Goal: Information Seeking & Learning: Understand process/instructions

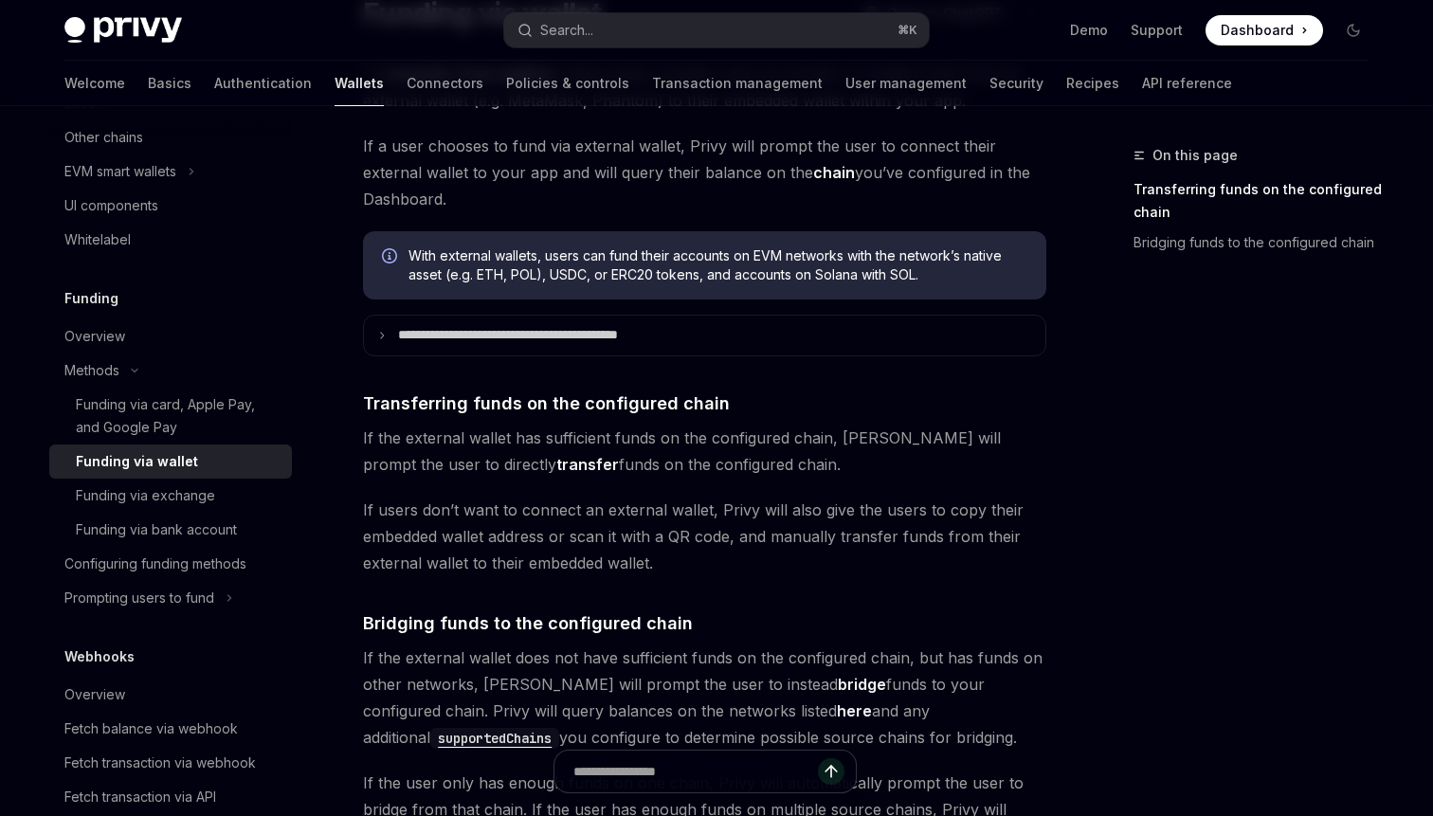
scroll to position [177, 0]
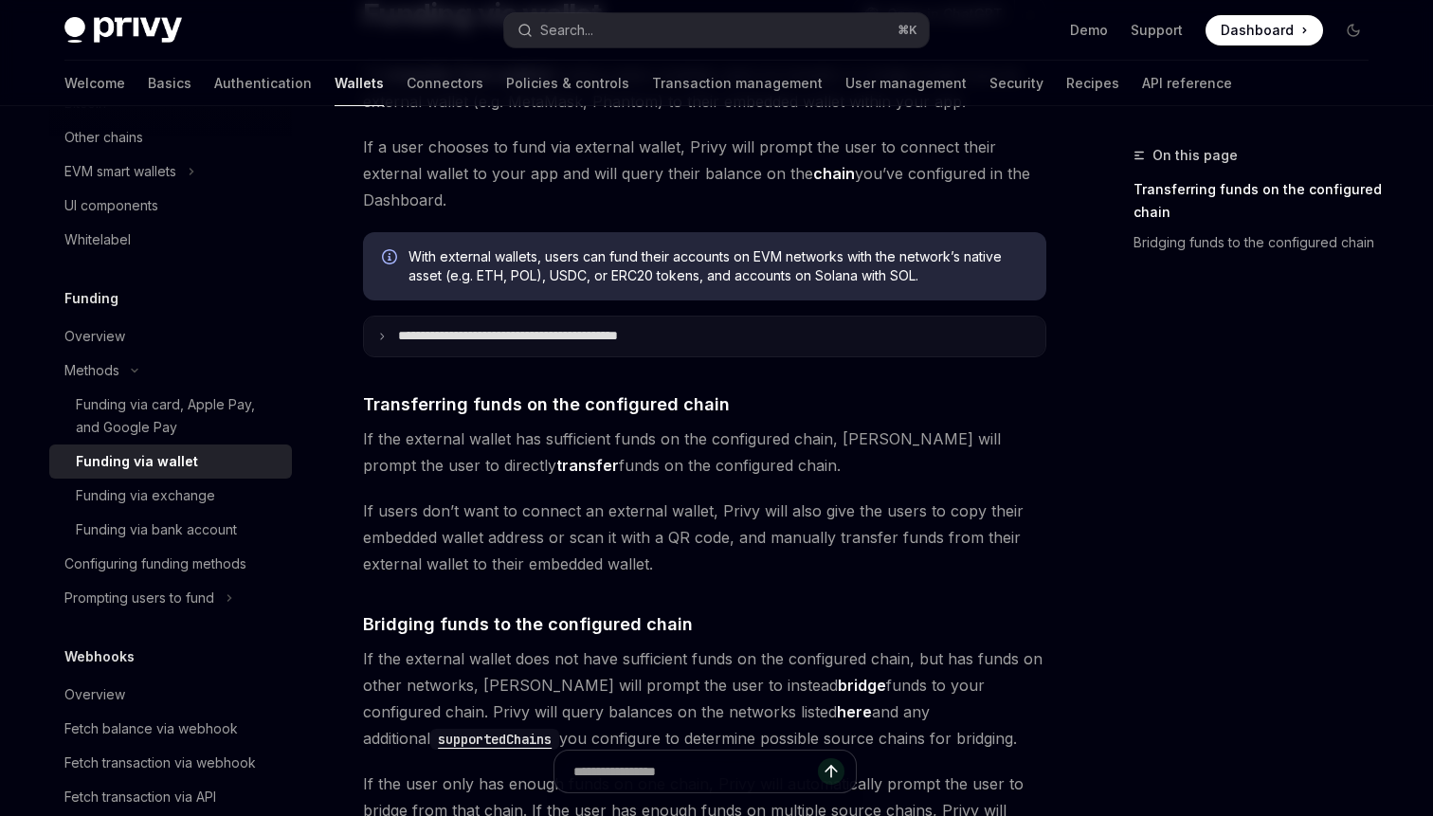
click at [630, 347] on summary "**********" at bounding box center [705, 337] width 682 height 40
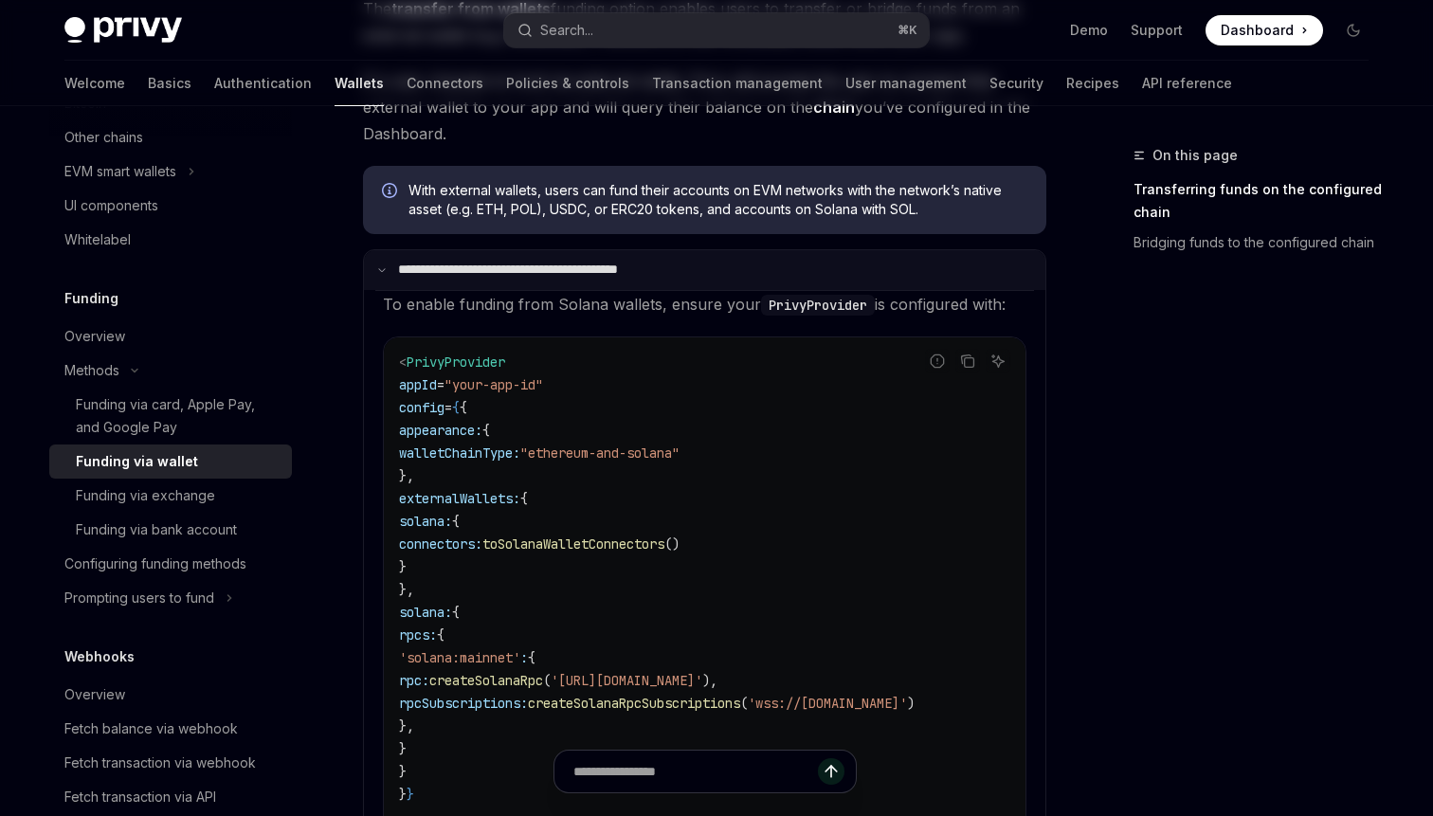
scroll to position [0, 0]
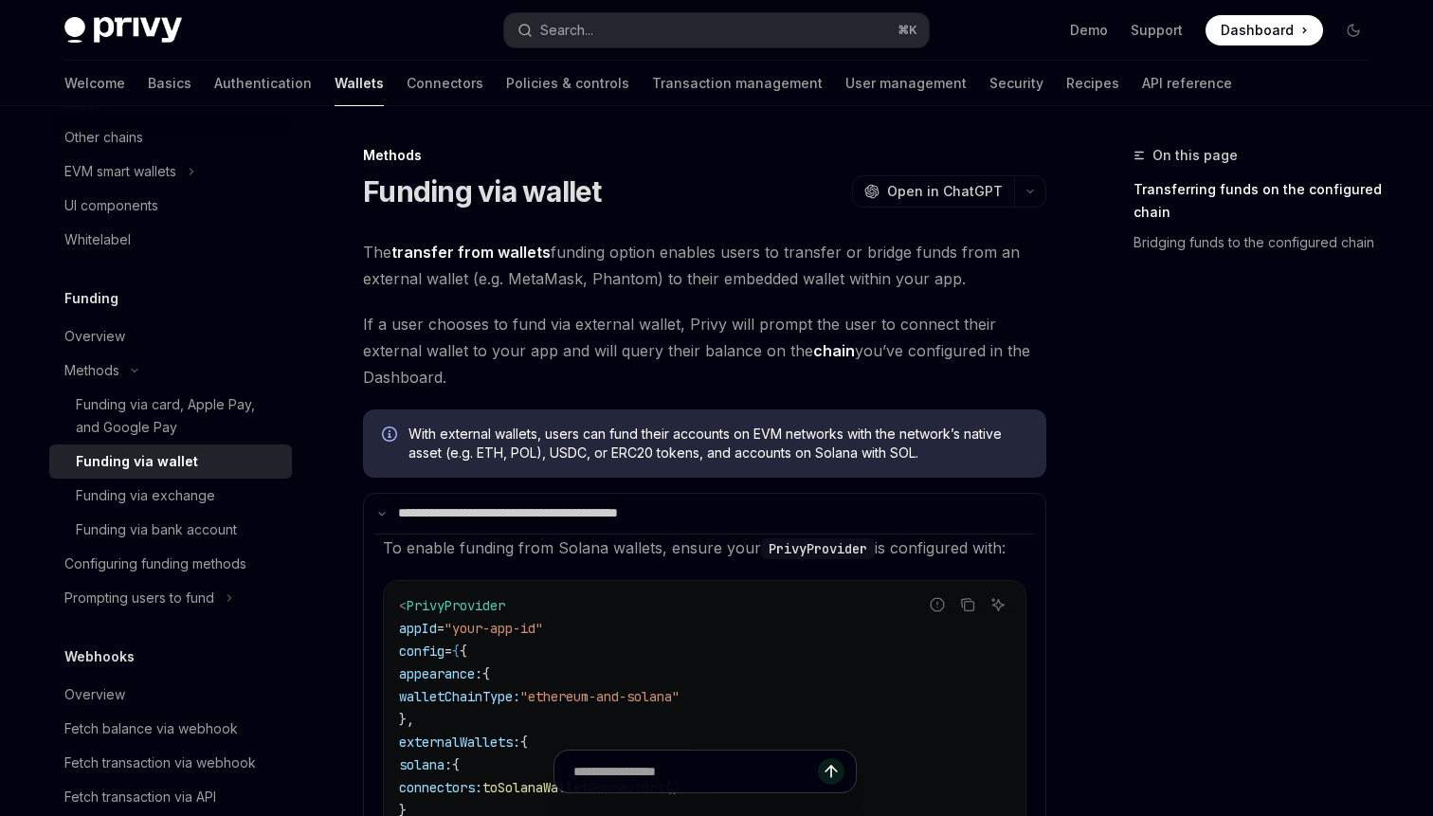
click at [648, 288] on span "The transfer from wallets funding option enables users to transfer or bridge fu…" at bounding box center [705, 265] width 684 height 53
click at [687, 270] on span "The transfer from wallets funding option enables users to transfer or bridge fu…" at bounding box center [705, 265] width 684 height 53
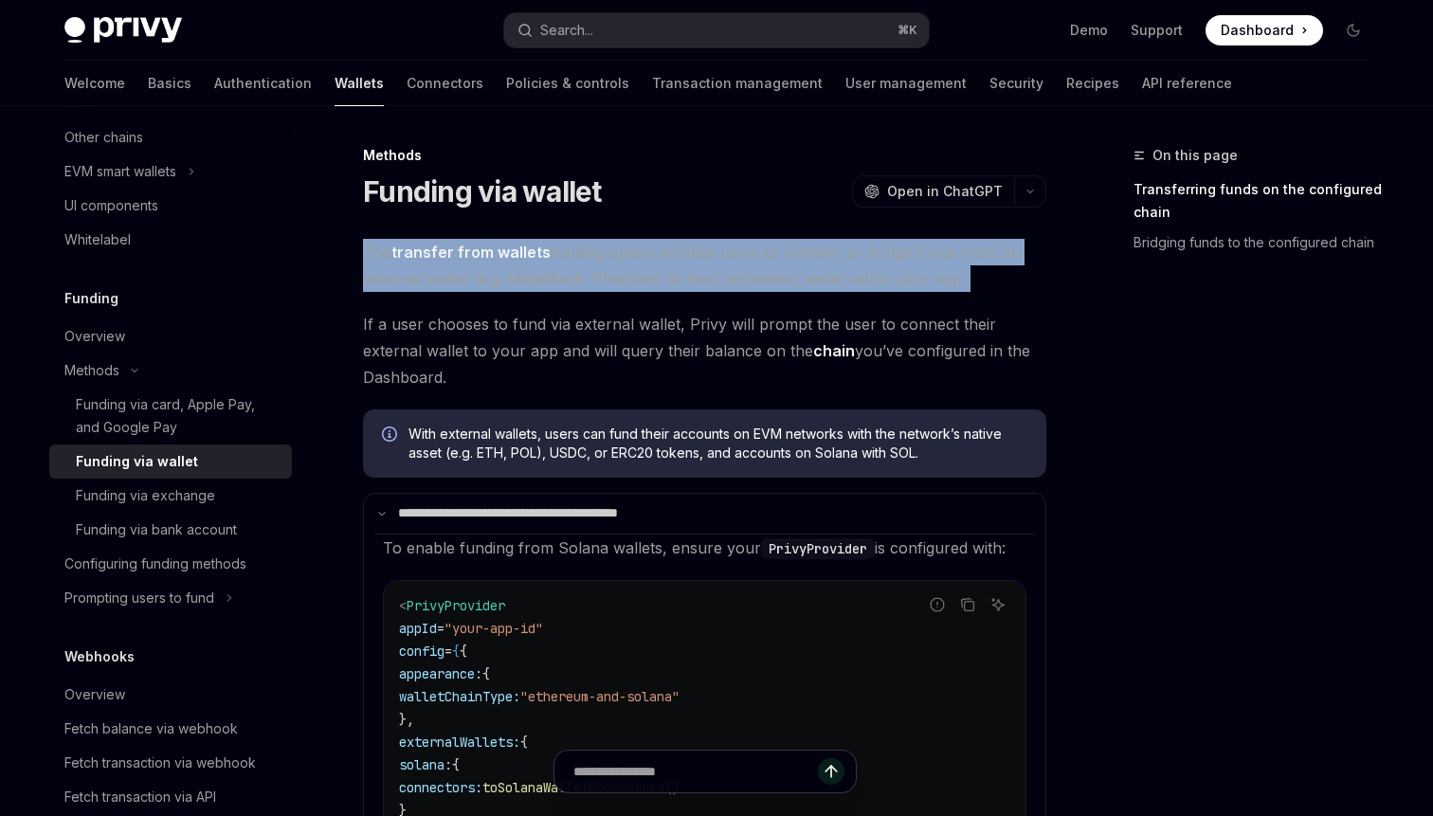
click at [687, 270] on span "The transfer from wallets funding option enables users to transfer or bridge fu…" at bounding box center [705, 265] width 684 height 53
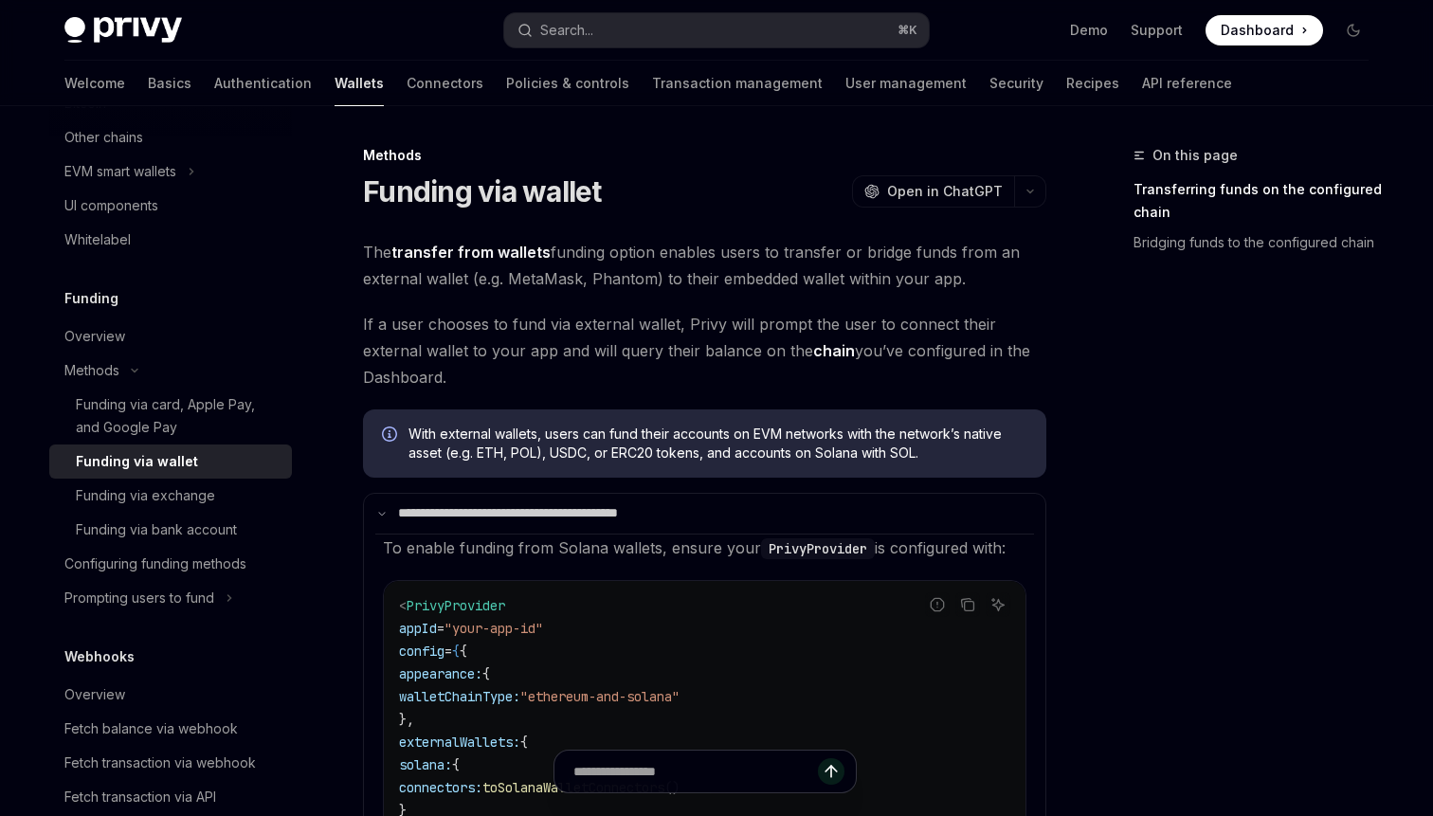
click at [696, 341] on span "If a user chooses to fund via external wallet, Privy will prompt the user to co…" at bounding box center [705, 351] width 684 height 80
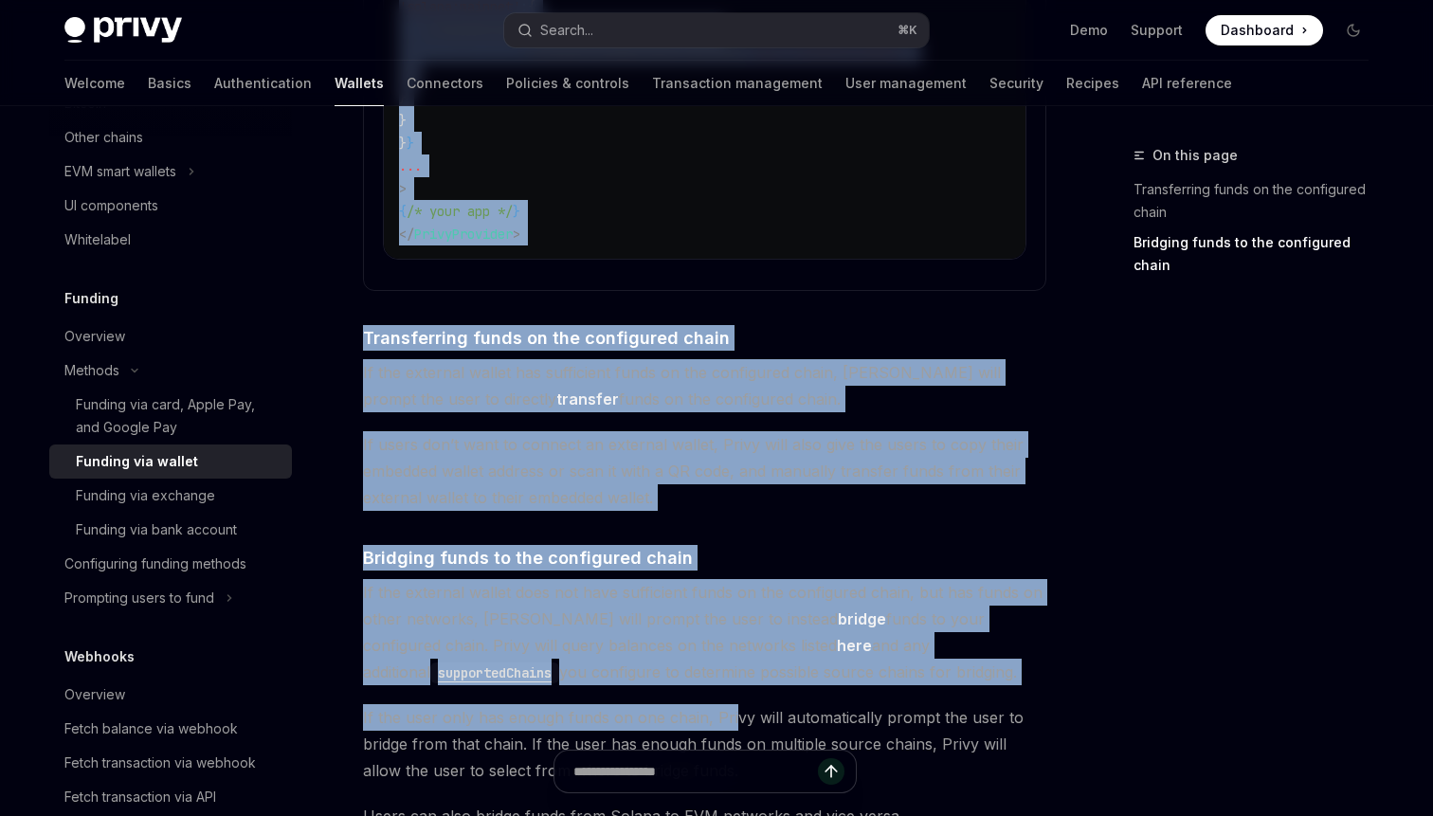
scroll to position [894, 0]
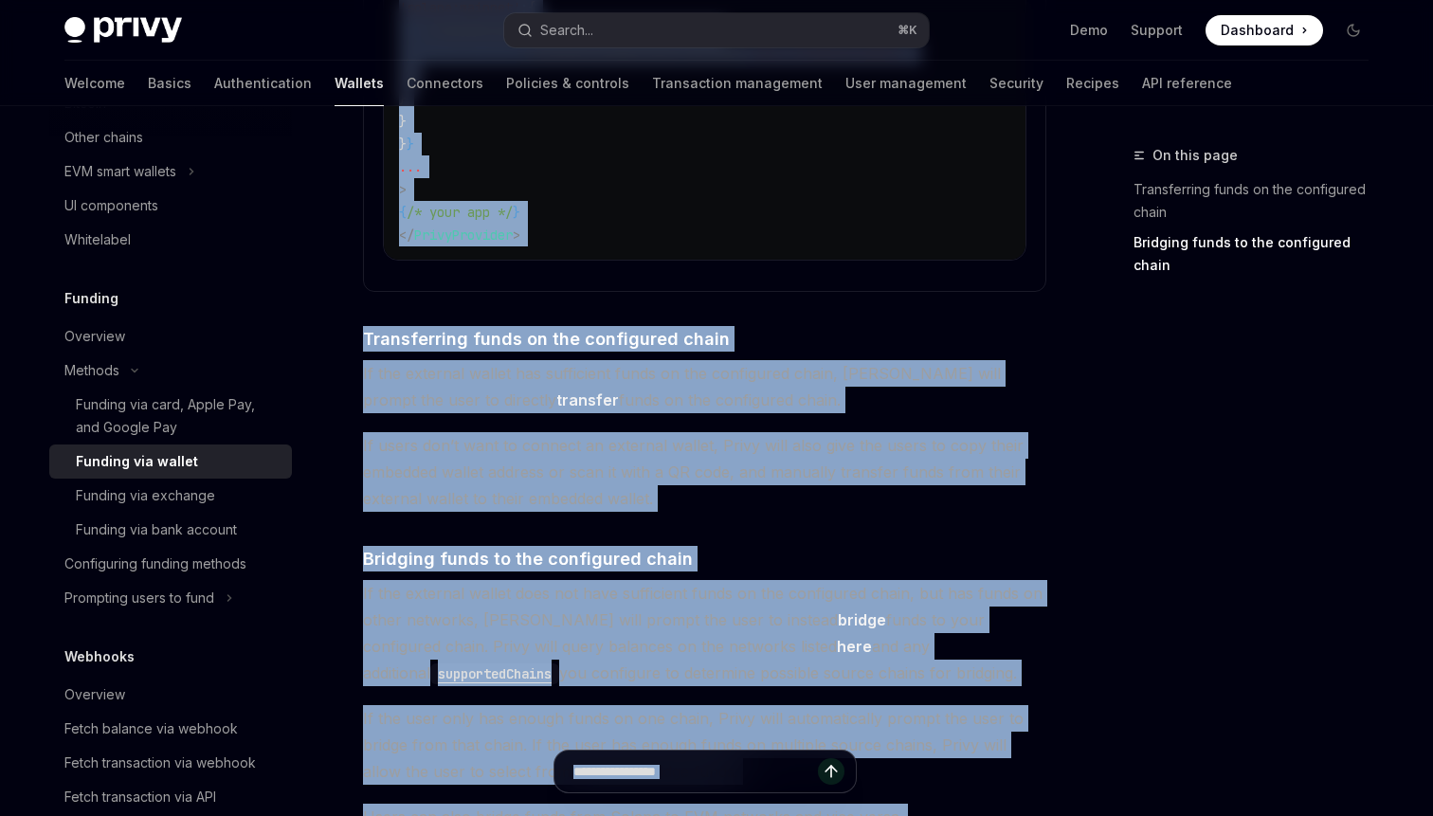
drag, startPoint x: 373, startPoint y: 253, endPoint x: 1003, endPoint y: 753, distance: 804.4
click at [1003, 753] on div "**********" at bounding box center [527, 229] width 1047 height 1959
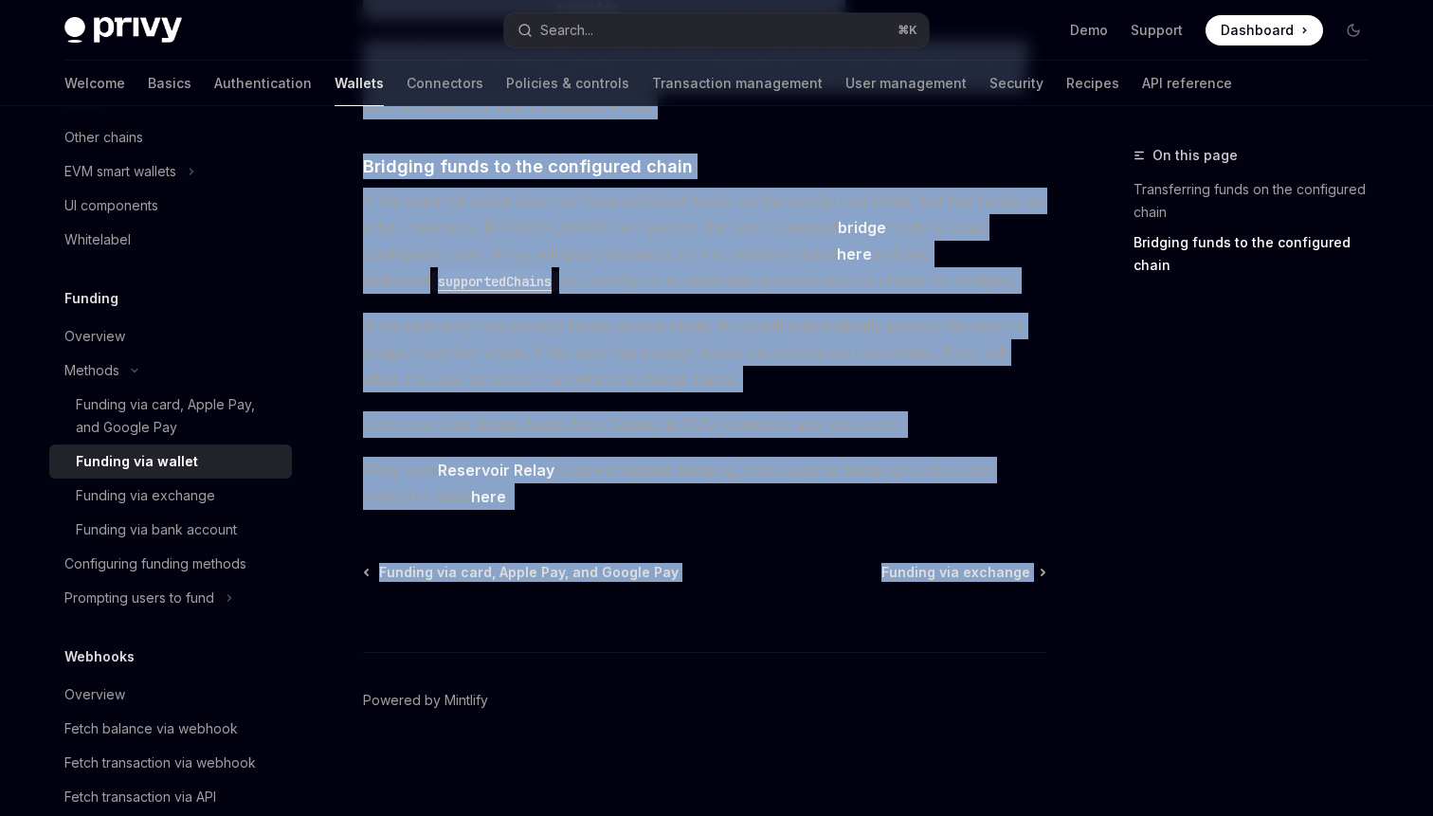
copy div "**********"
click at [604, 656] on footer "Powered by Mintlify" at bounding box center [705, 734] width 684 height 164
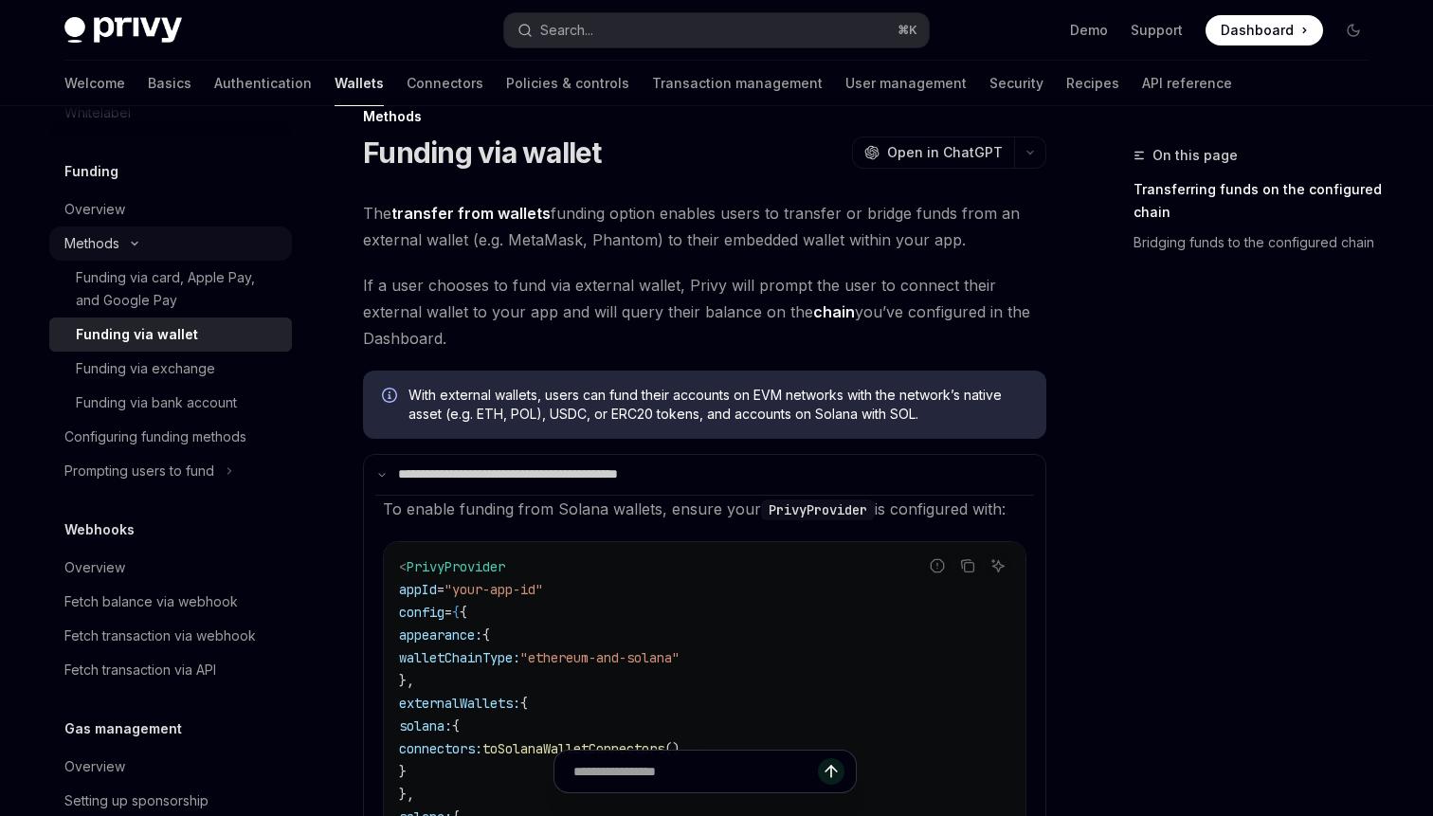
scroll to position [709, 0]
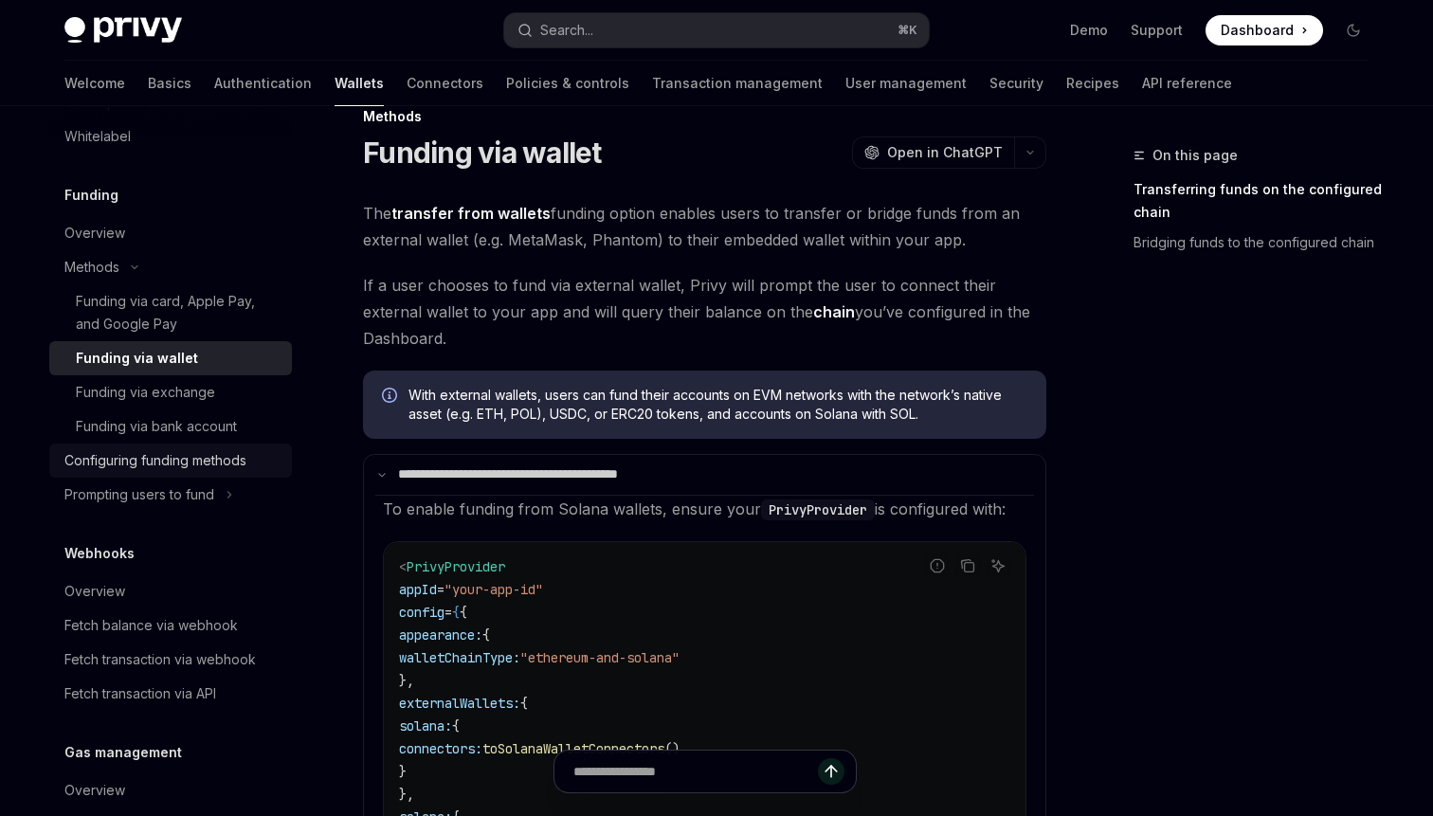
click at [133, 456] on div "Configuring funding methods" at bounding box center [155, 460] width 182 height 23
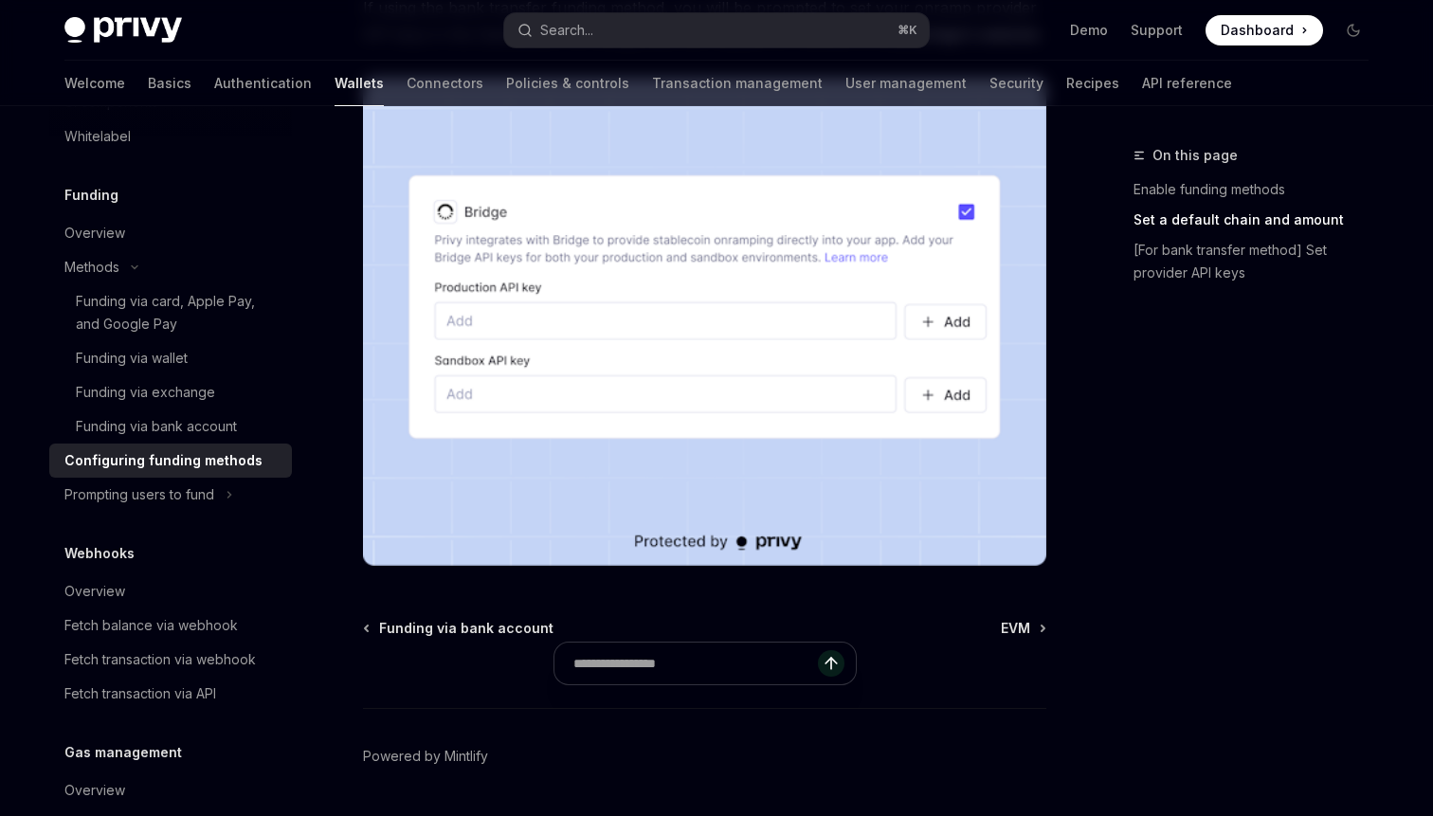
scroll to position [1828, 0]
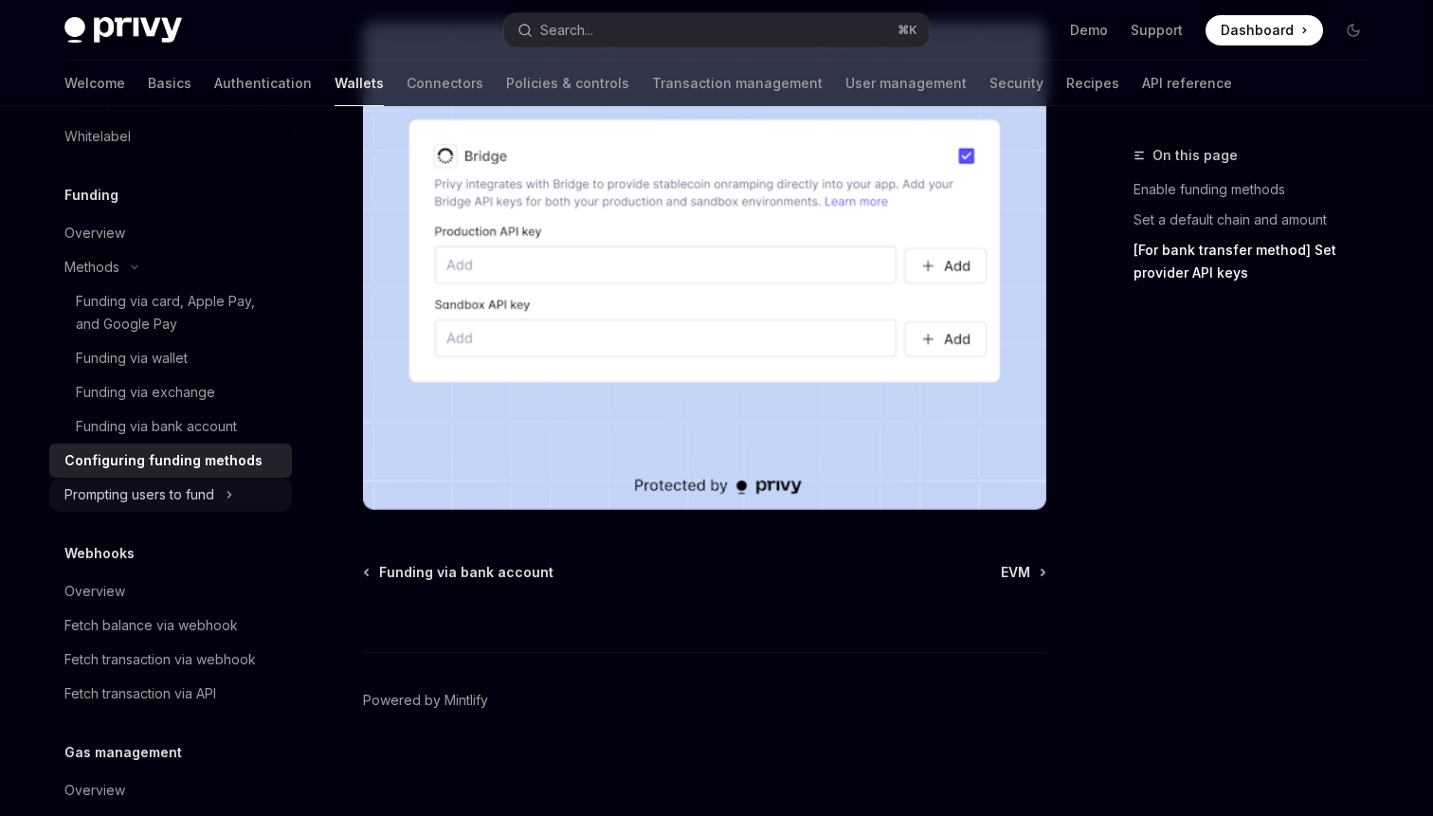
click at [129, 506] on button "Prompting users to fund" at bounding box center [170, 495] width 243 height 34
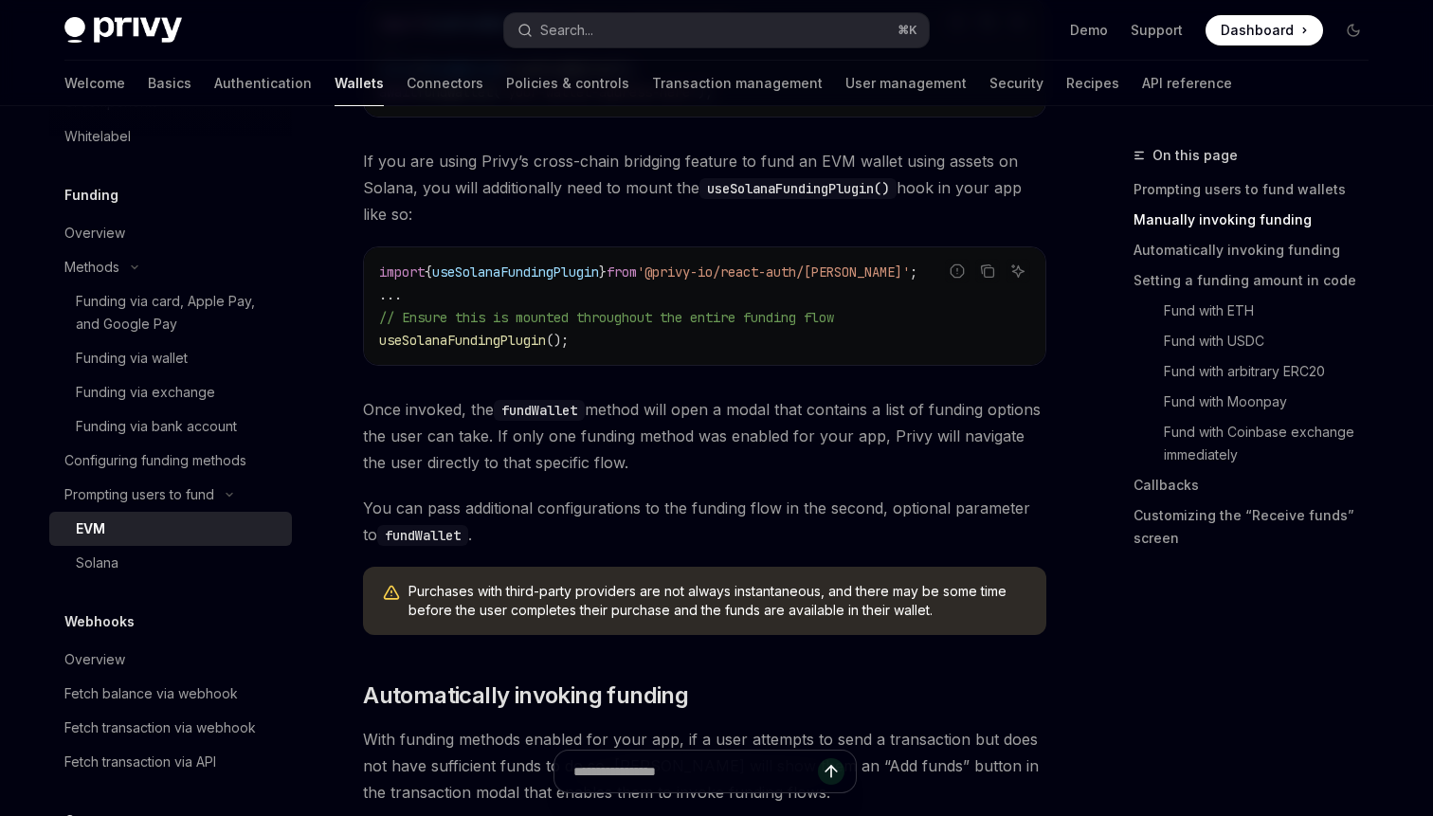
scroll to position [951, 0]
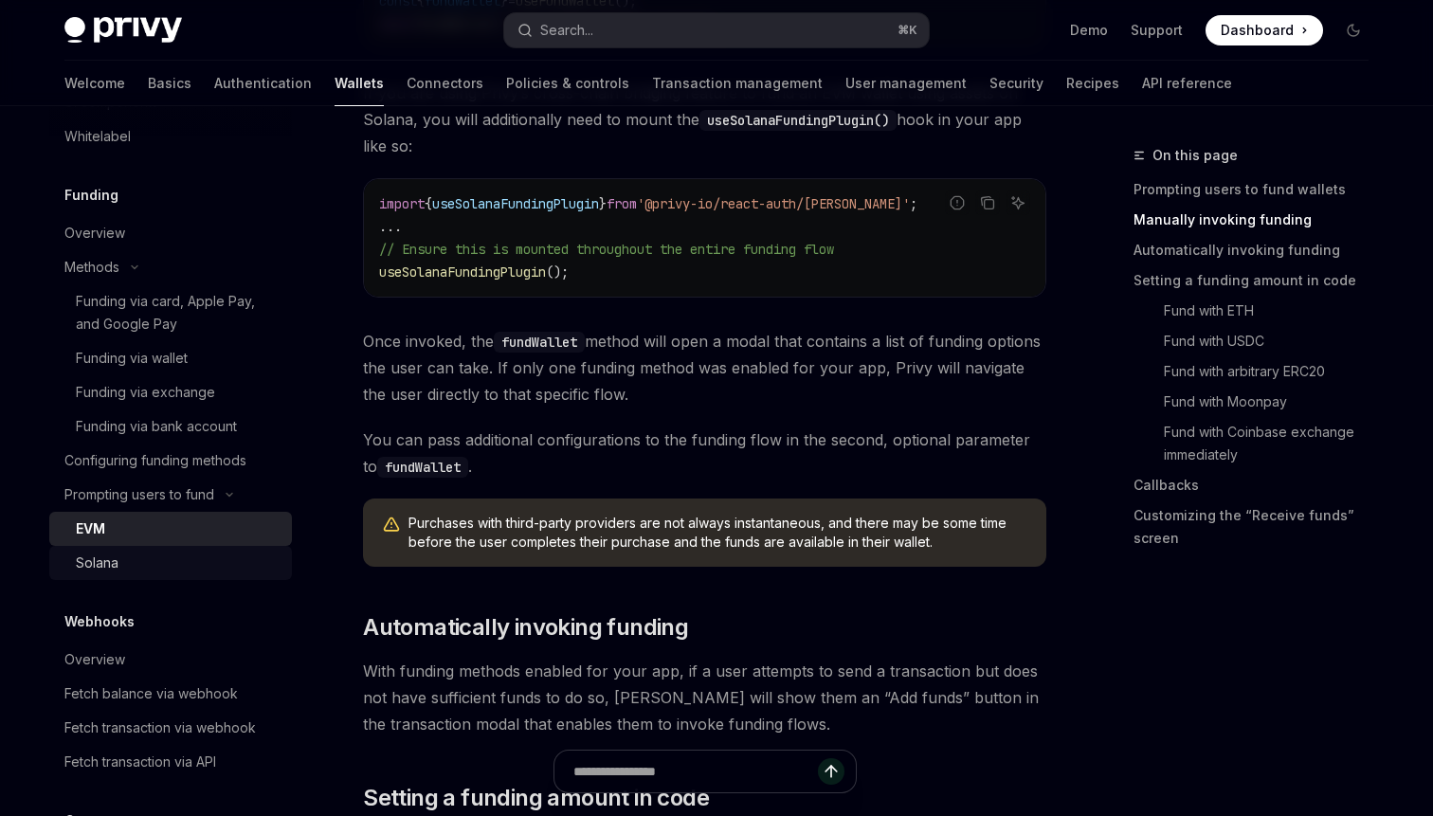
click at [167, 569] on div "Solana" at bounding box center [178, 563] width 205 height 23
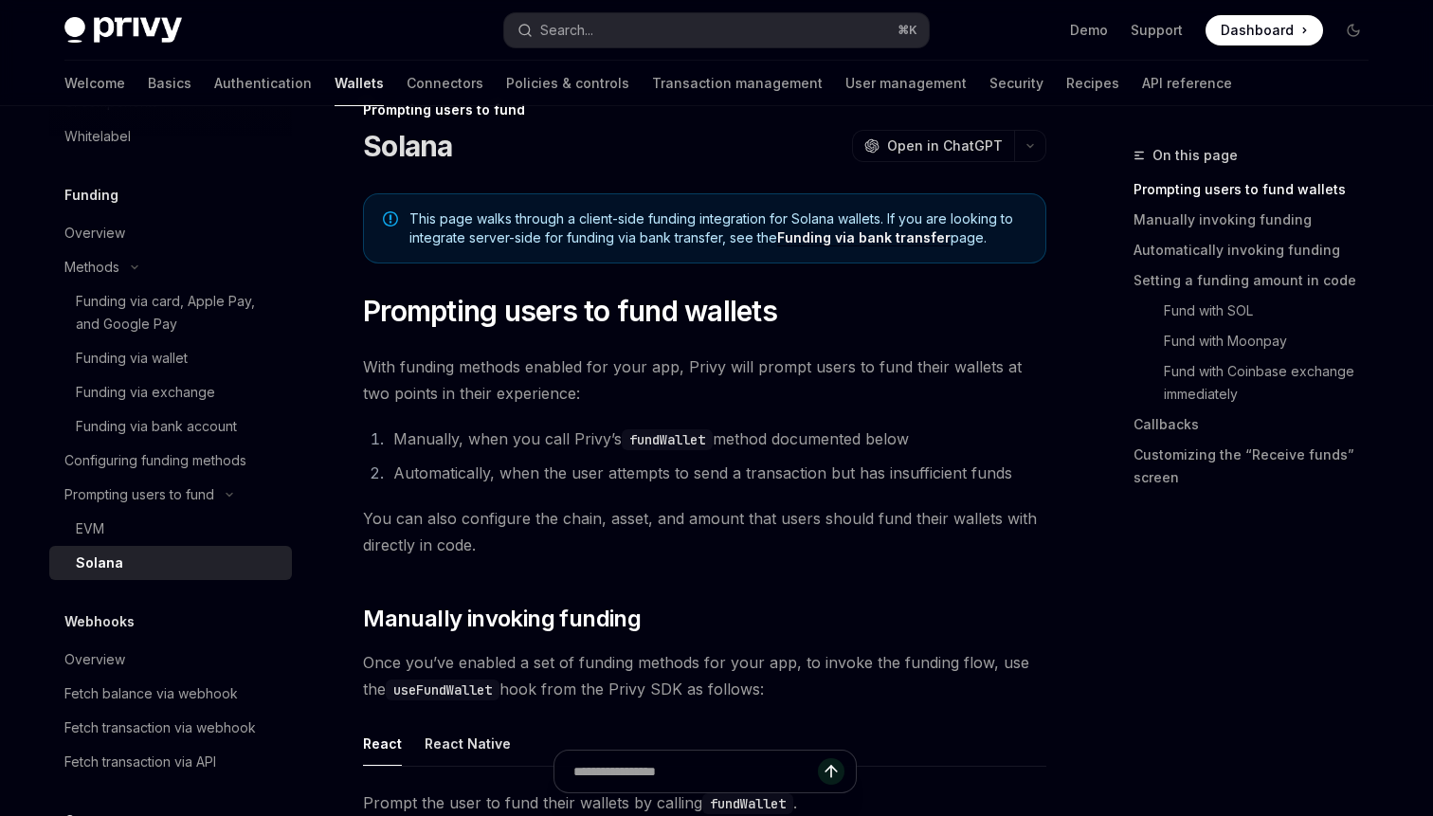
scroll to position [57, 0]
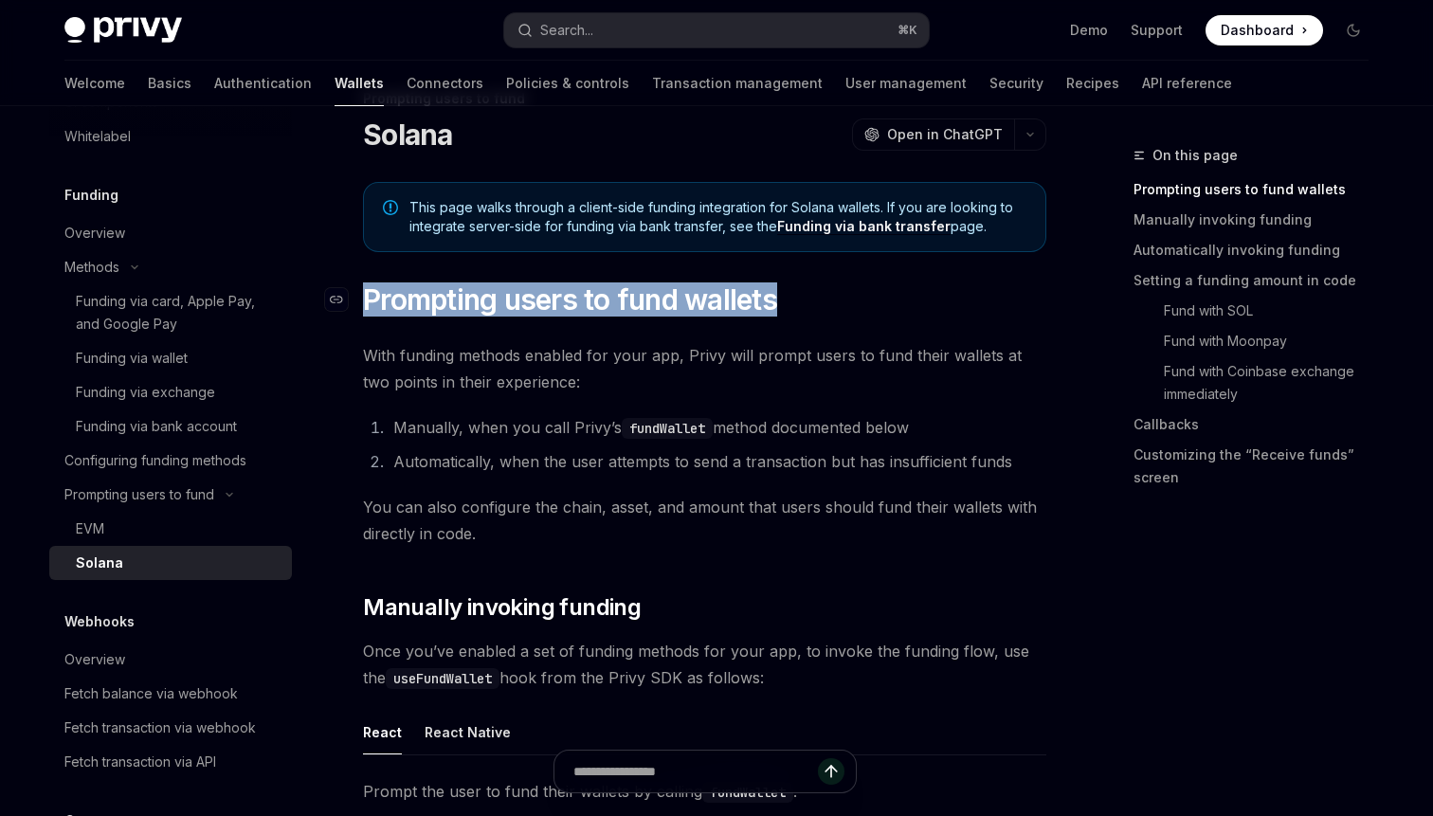
drag, startPoint x: 367, startPoint y: 293, endPoint x: 800, endPoint y: 296, distance: 433.3
click at [800, 296] on h1 "​ Prompting users to fund wallets" at bounding box center [705, 300] width 684 height 34
drag, startPoint x: 789, startPoint y: 296, endPoint x: 361, endPoint y: 294, distance: 427.6
click at [363, 292] on h1 "​ Prompting users to fund wallets" at bounding box center [705, 300] width 684 height 34
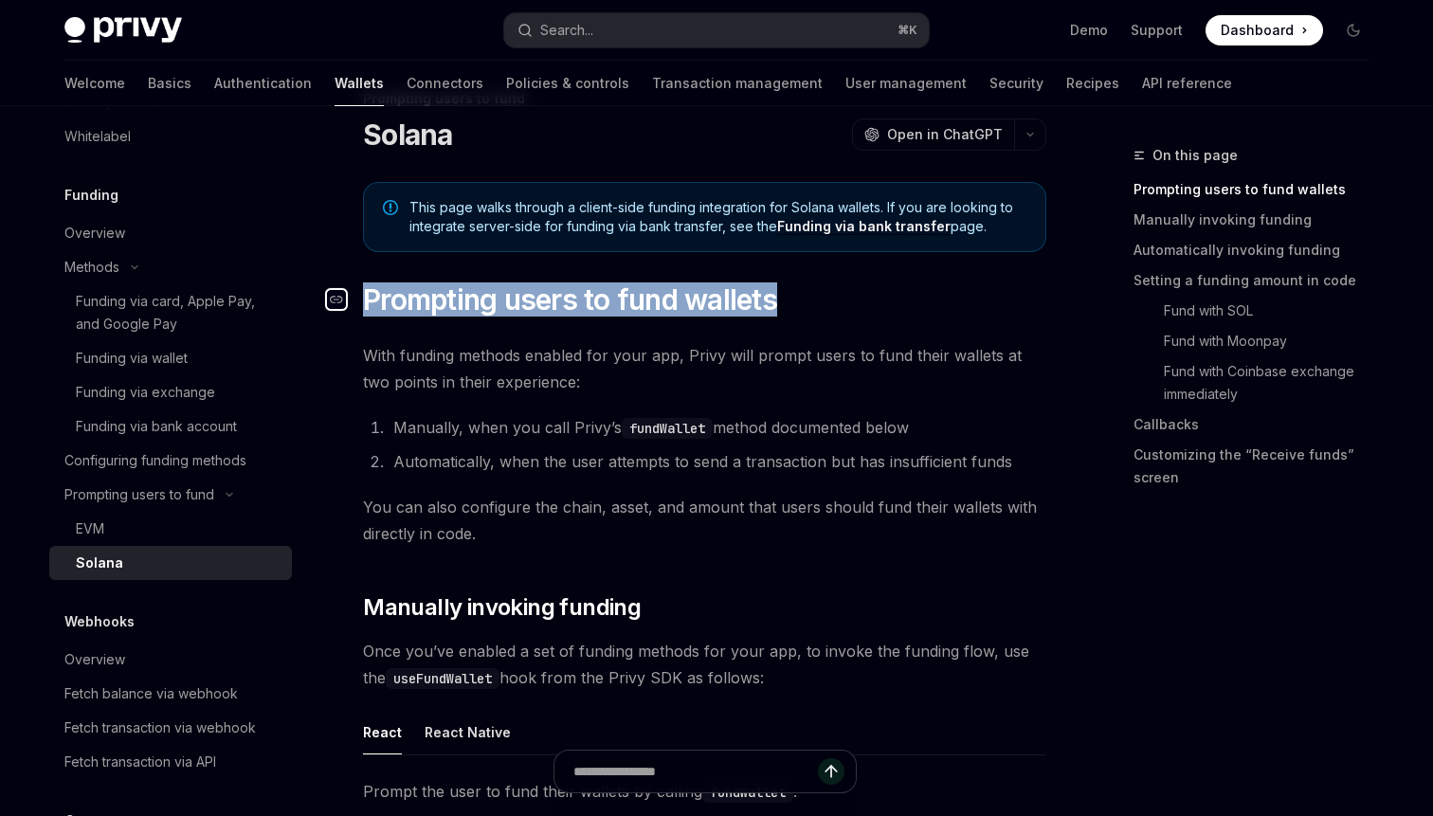
click at [362, 294] on link "​" at bounding box center [344, 300] width 38 height 34
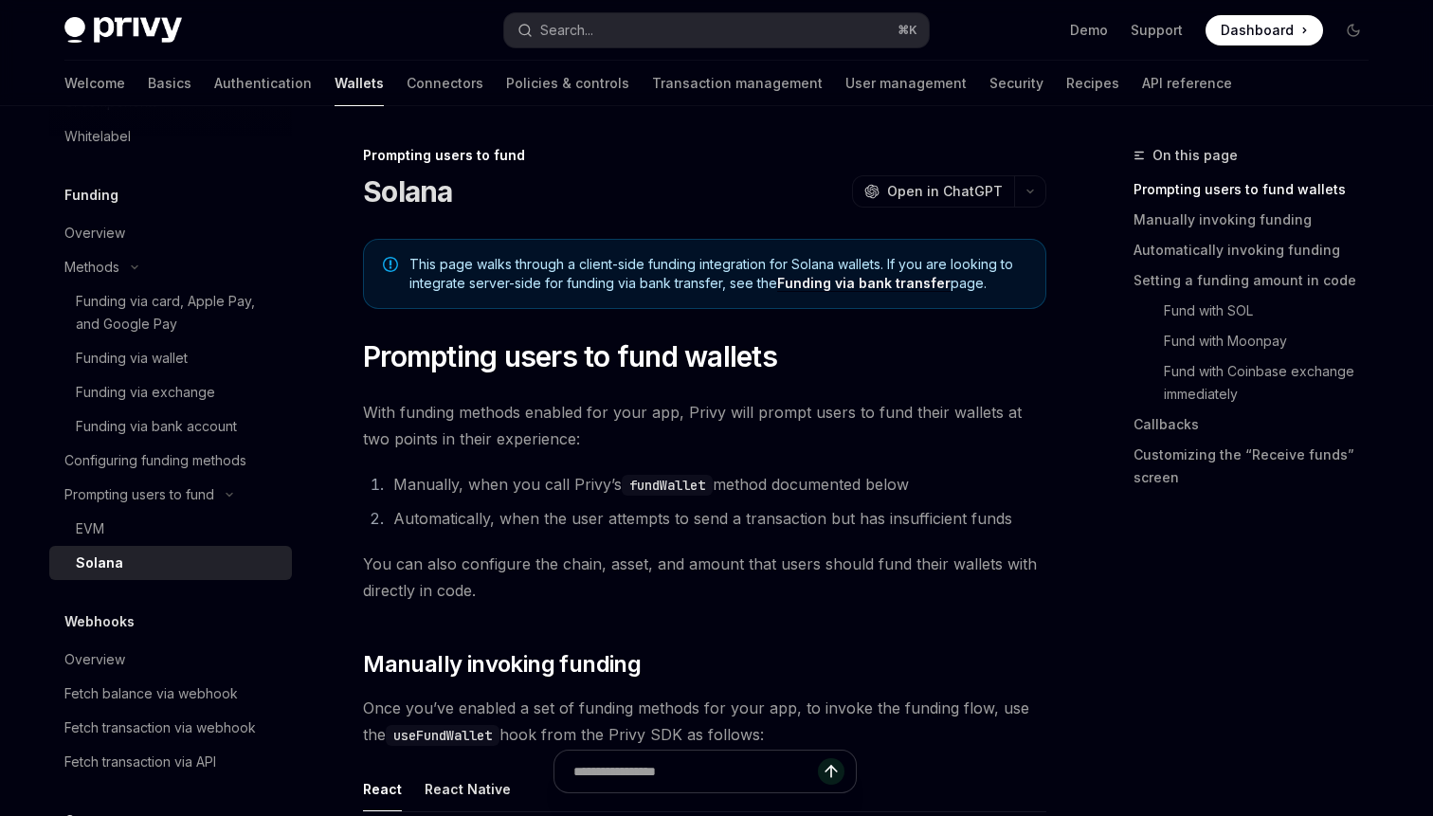
click at [411, 257] on span "This page walks through a client-side funding integration for Solana wallets. I…" at bounding box center [718, 274] width 617 height 38
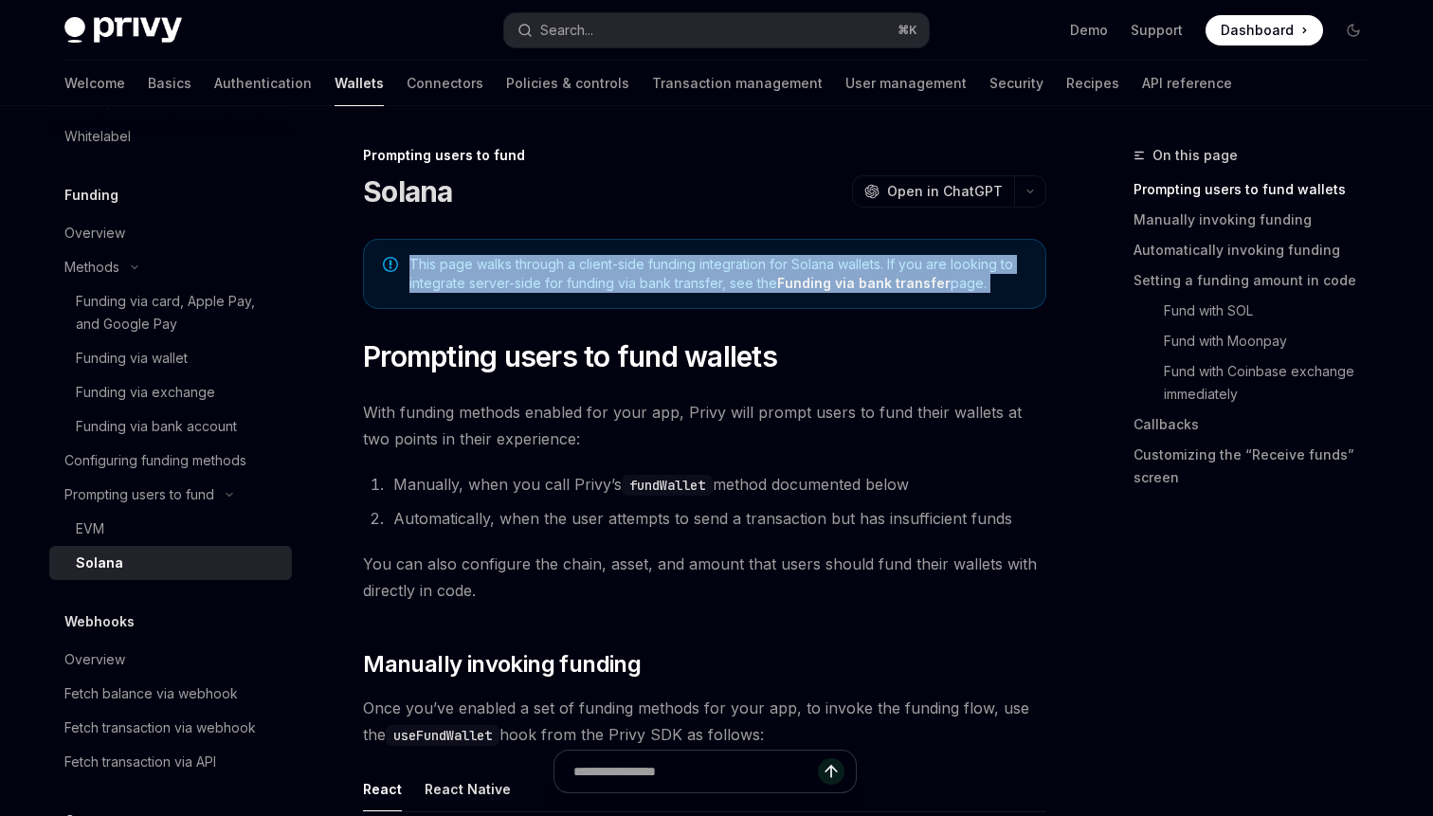
click at [411, 257] on span "This page walks through a client-side funding integration for Solana wallets. I…" at bounding box center [718, 274] width 617 height 38
click at [412, 262] on span "This page walks through a client-side funding integration for Solana wallets. I…" at bounding box center [718, 274] width 617 height 38
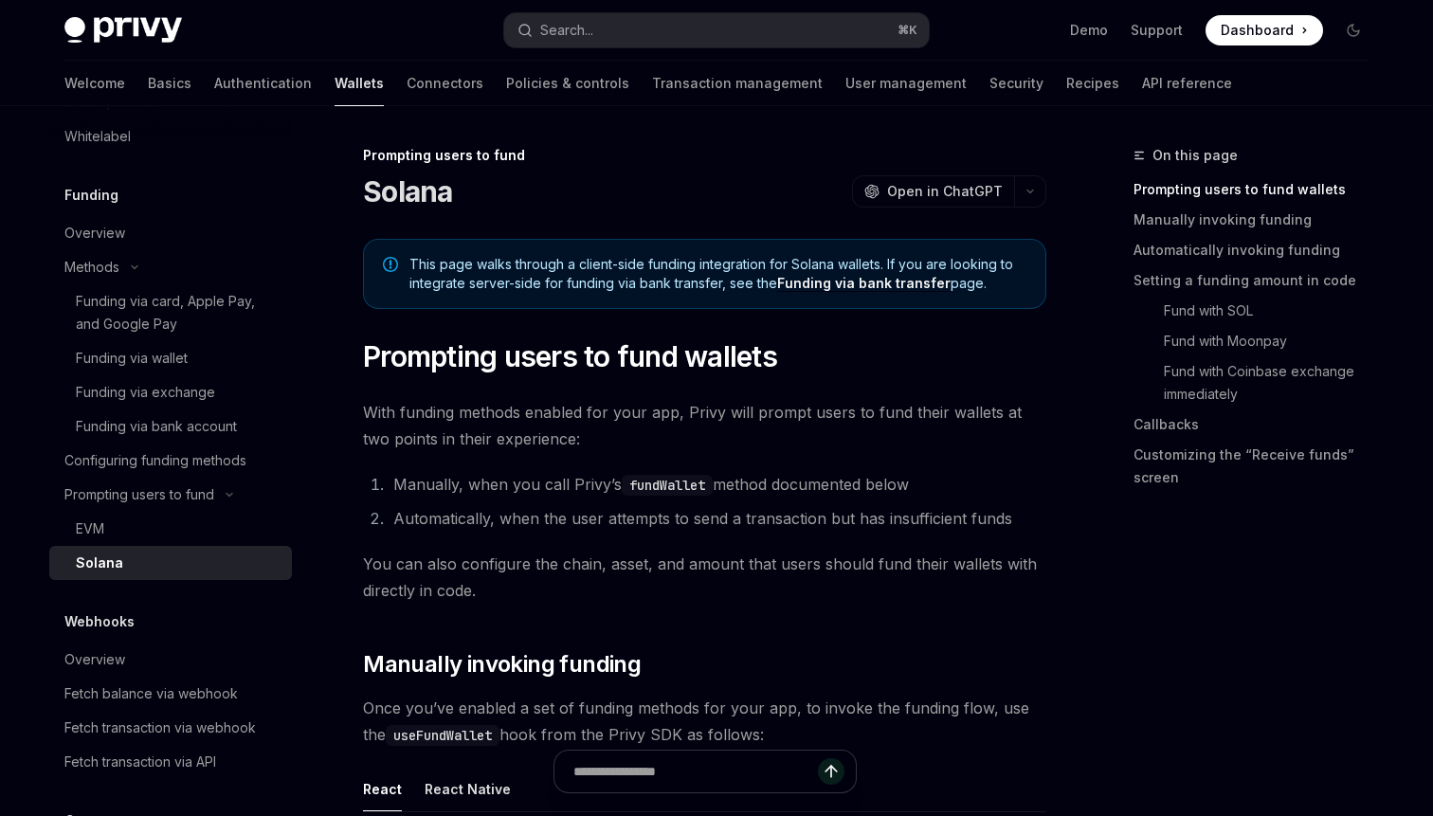
click at [414, 262] on span "This page walks through a client-side funding integration for Solana wallets. I…" at bounding box center [718, 274] width 617 height 38
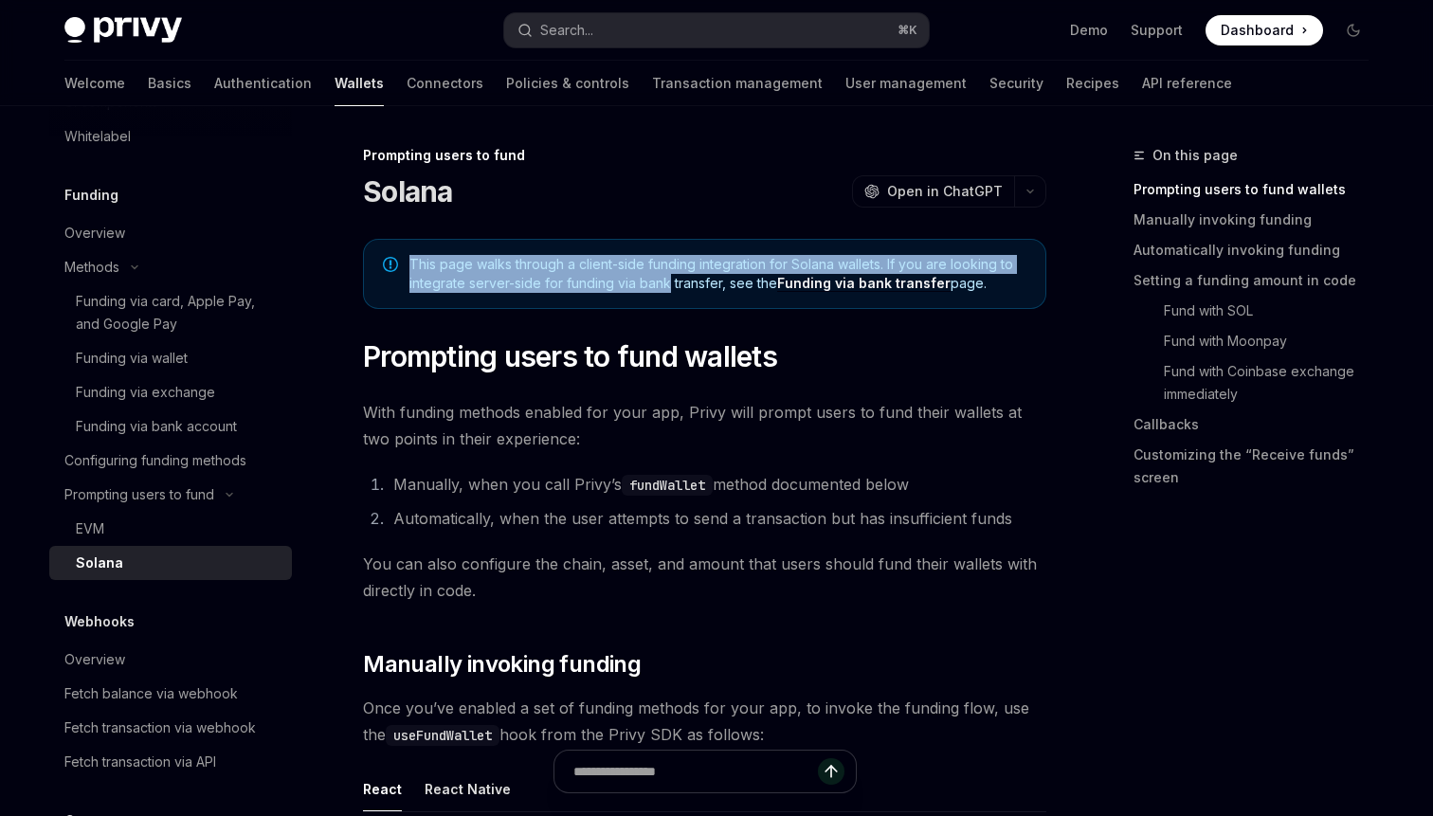
drag, startPoint x: 414, startPoint y: 262, endPoint x: 633, endPoint y: 274, distance: 219.3
click at [651, 284] on span "This page walks through a client-side funding integration for Solana wallets. I…" at bounding box center [718, 274] width 617 height 38
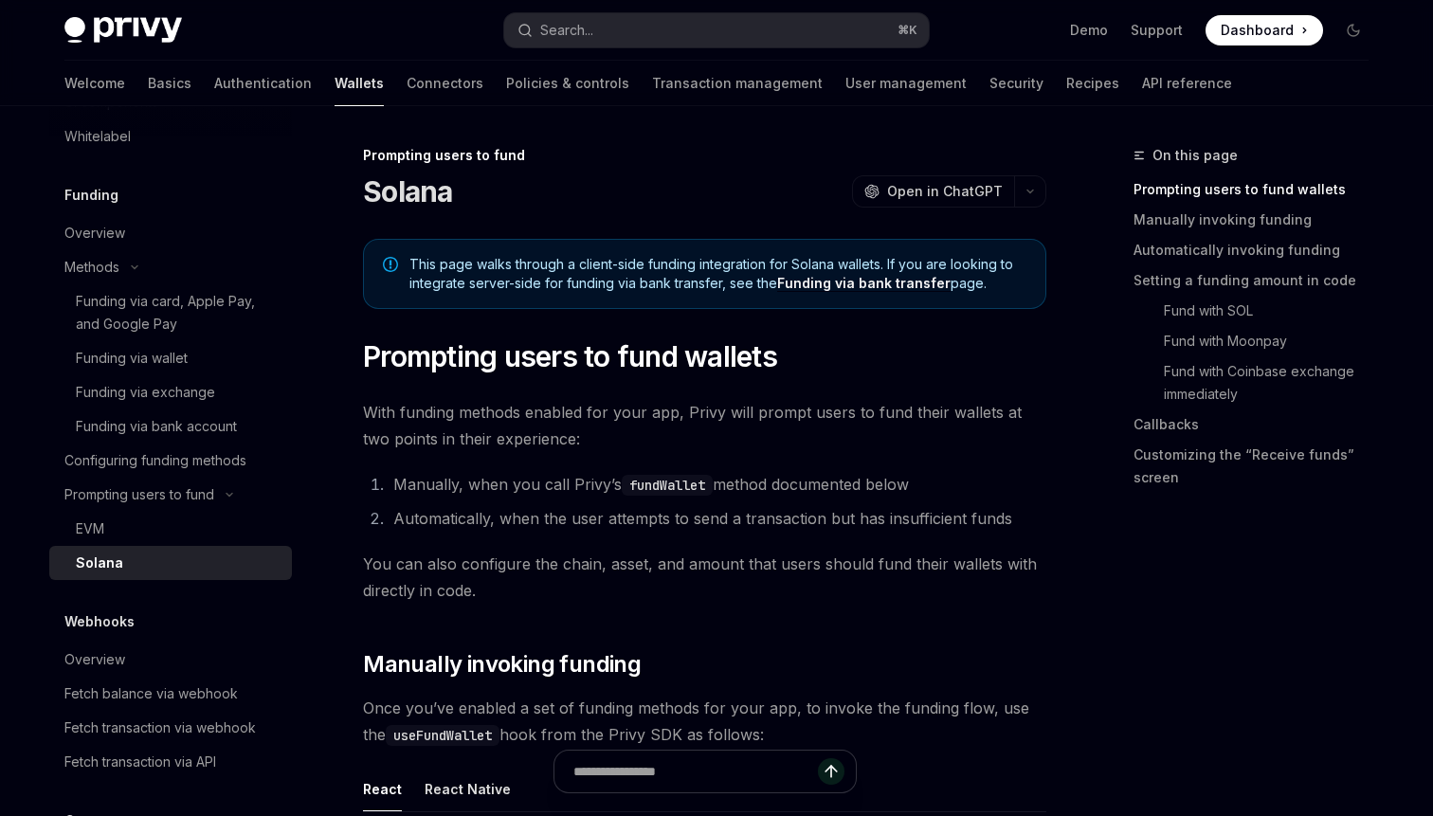
click at [643, 274] on span "This page walks through a client-side funding integration for Solana wallets. I…" at bounding box center [718, 274] width 617 height 38
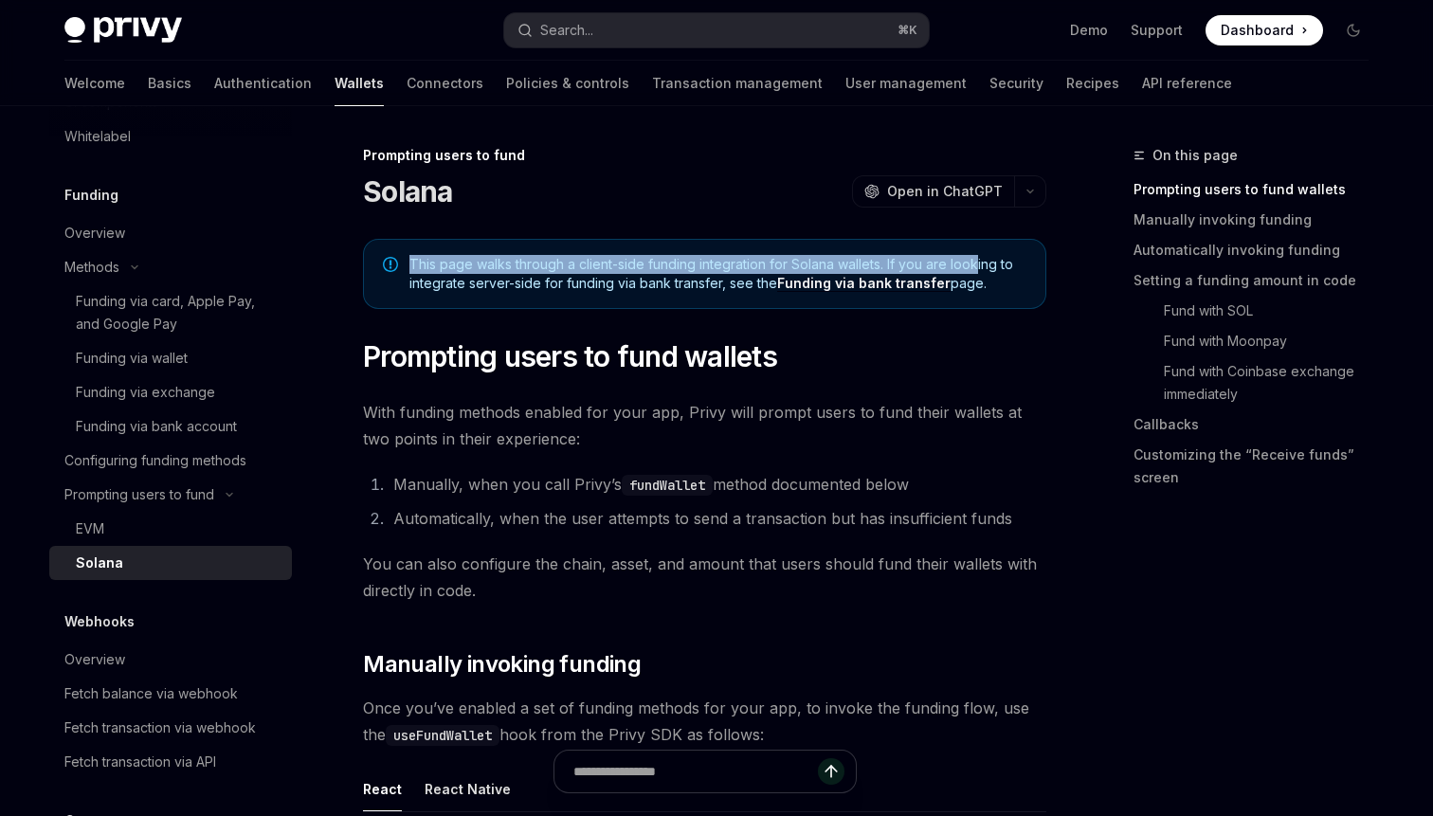
drag, startPoint x: 410, startPoint y: 259, endPoint x: 976, endPoint y: 266, distance: 567.0
click at [976, 266] on span "This page walks through a client-side funding integration for Solana wallets. I…" at bounding box center [718, 274] width 617 height 38
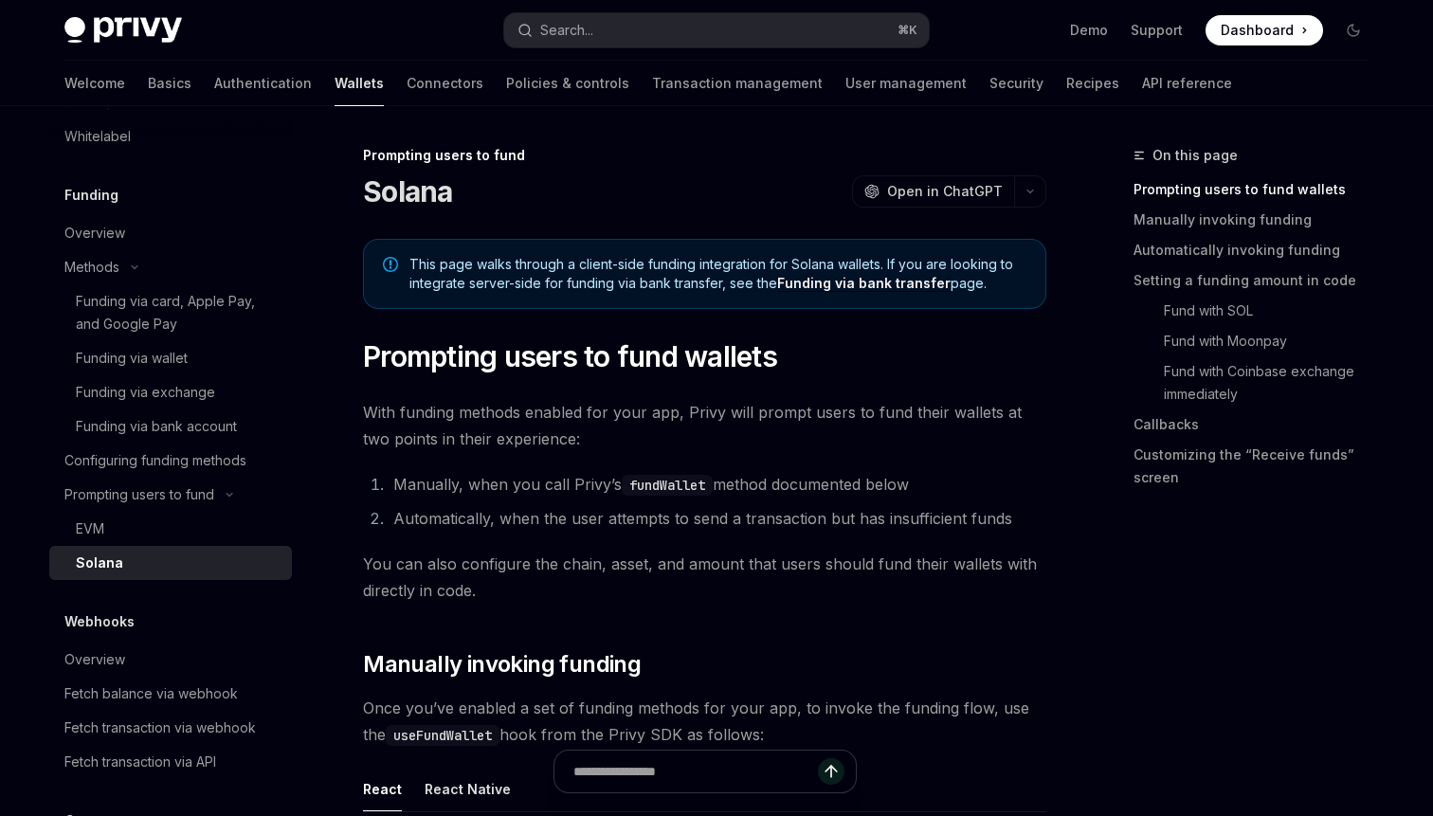
click at [974, 266] on span "This page walks through a client-side funding integration for Solana wallets. I…" at bounding box center [718, 274] width 617 height 38
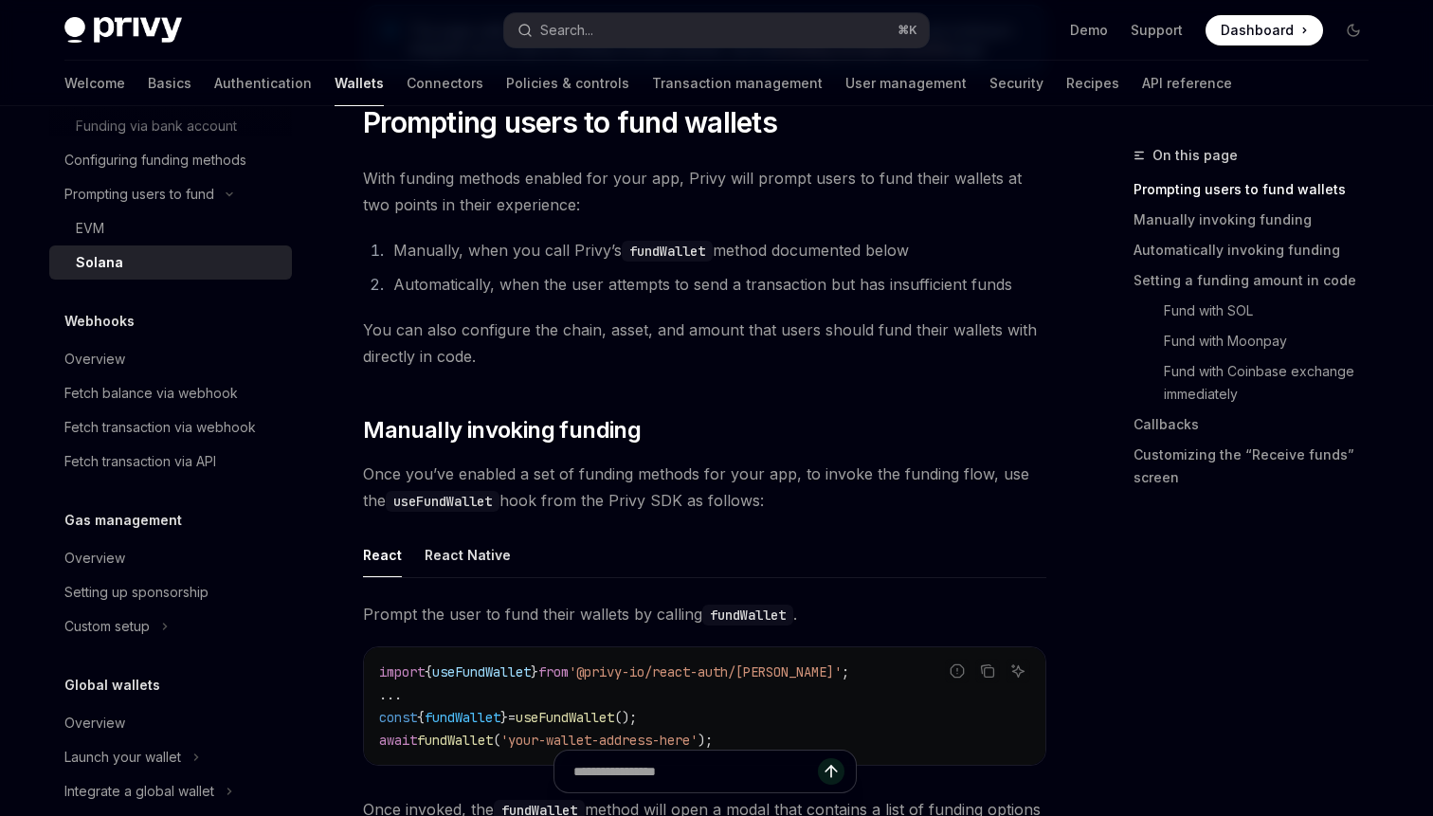
scroll to position [1040, 0]
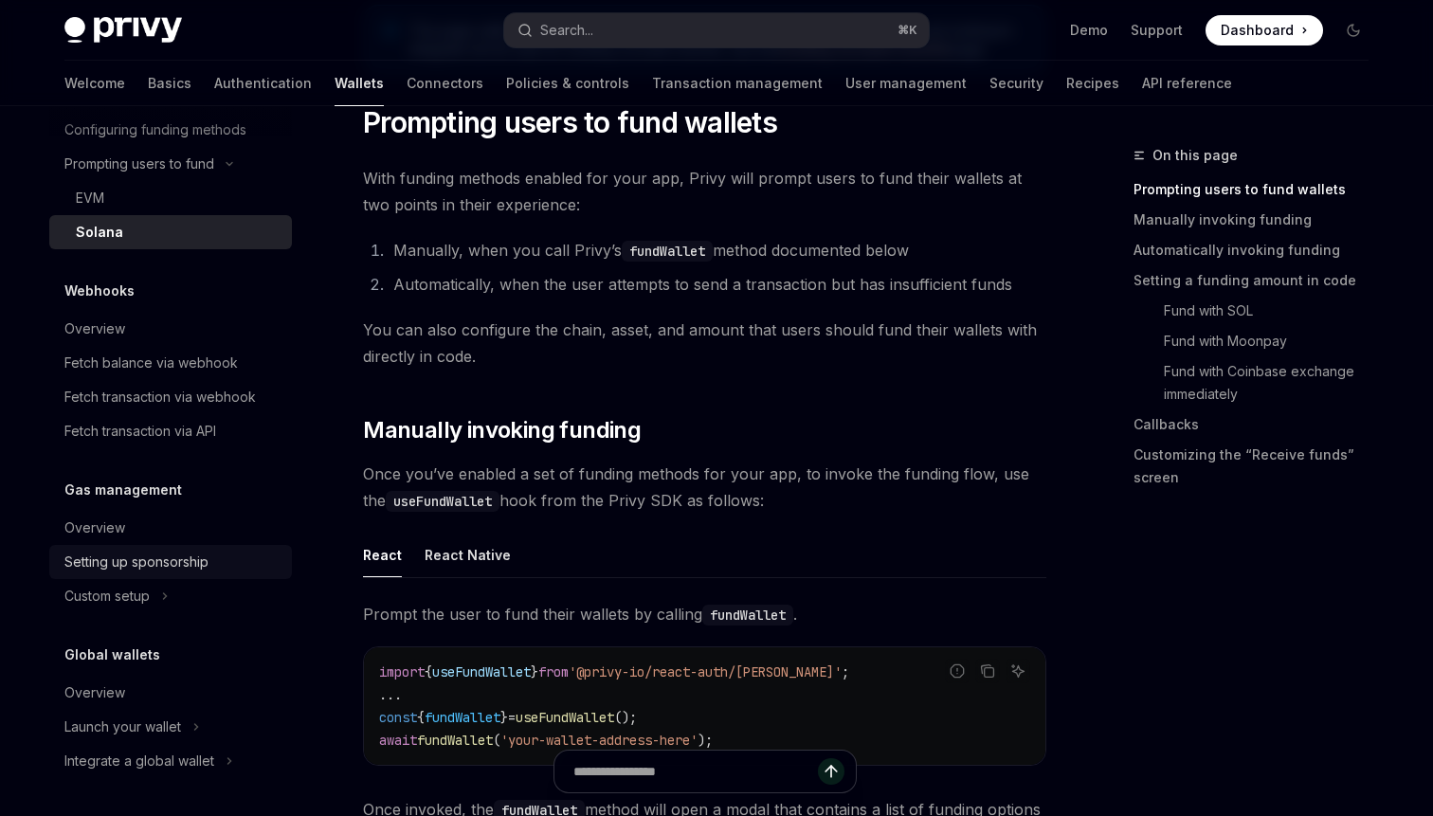
click at [146, 552] on div "Setting up sponsorship" at bounding box center [136, 562] width 144 height 23
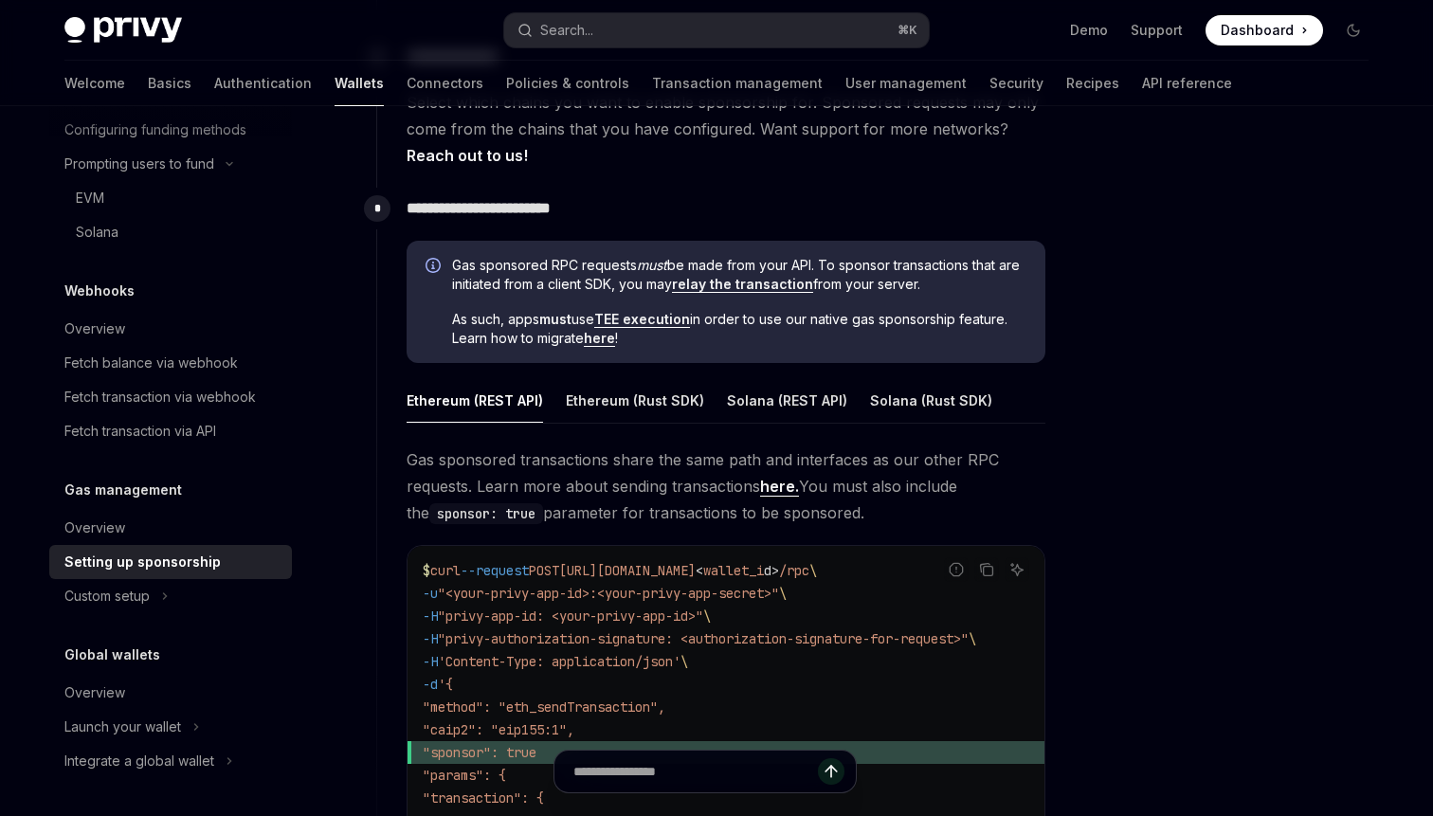
scroll to position [963, 0]
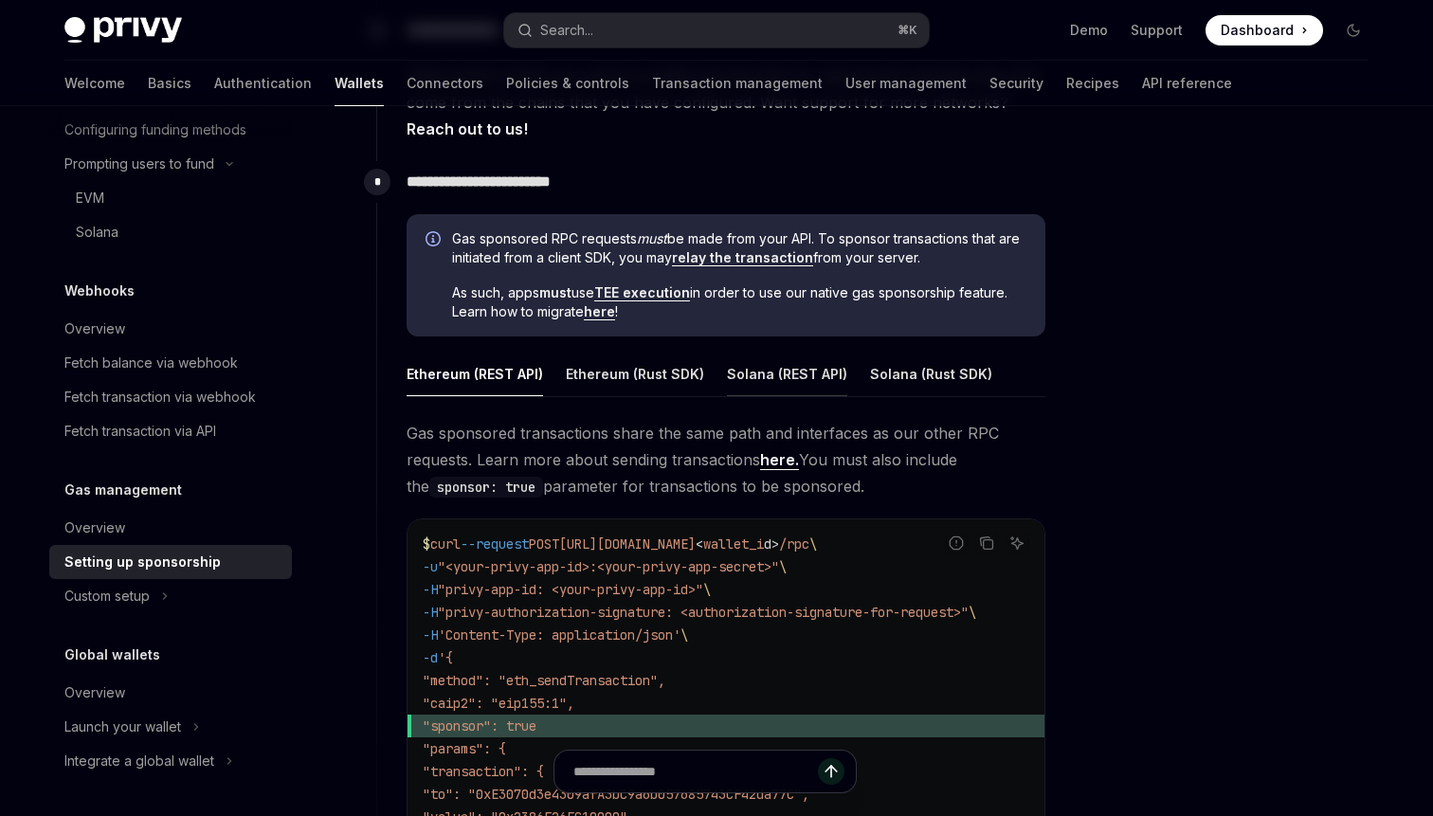
click at [813, 371] on div "Solana (REST API)" at bounding box center [787, 374] width 120 height 45
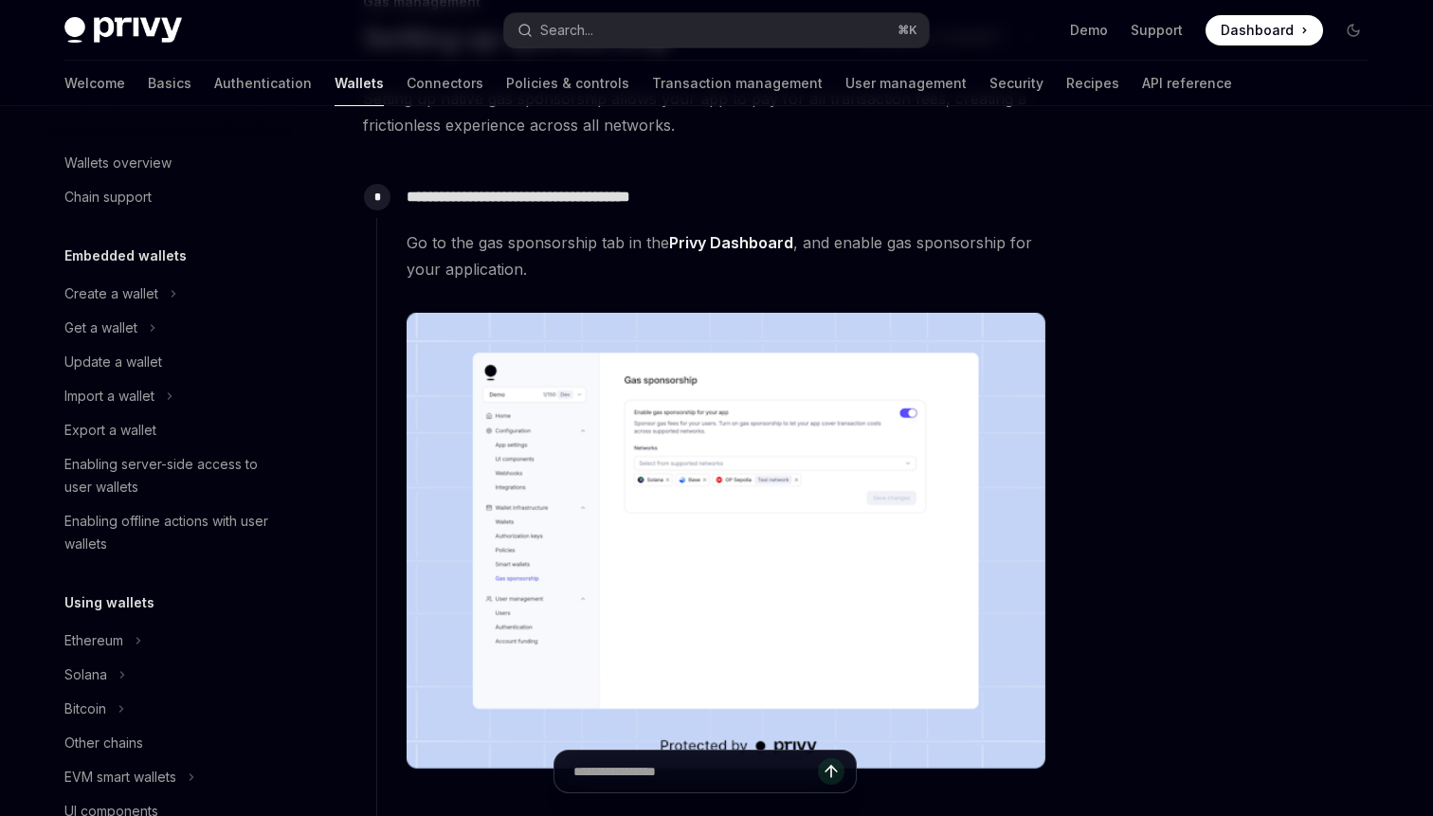
type textarea "*"
